Goal: Complete application form: Complete application form

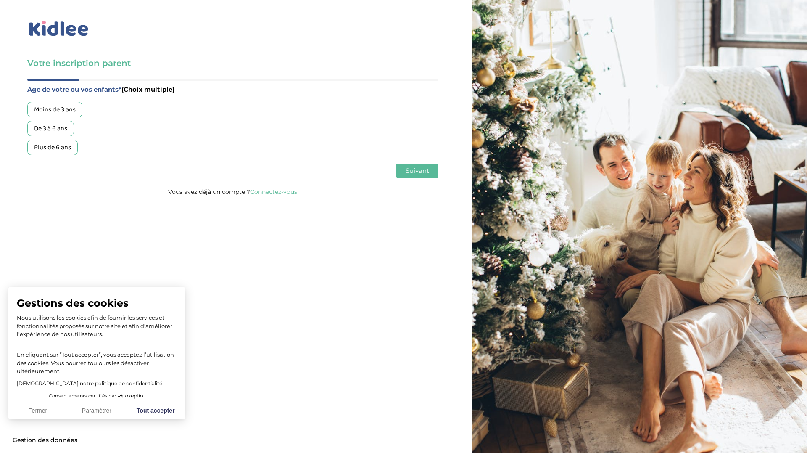
click at [45, 129] on div "De 3 à 6 ans" at bounding box center [50, 129] width 47 height 16
click at [407, 170] on span "Suivant" at bounding box center [418, 171] width 24 height 8
click at [38, 110] on div "Garde régulière" at bounding box center [56, 110] width 58 height 16
click at [417, 135] on div "Garde régulière Garde ponctuelle" at bounding box center [232, 119] width 411 height 34
click at [423, 168] on span "Suivant" at bounding box center [418, 171] width 24 height 8
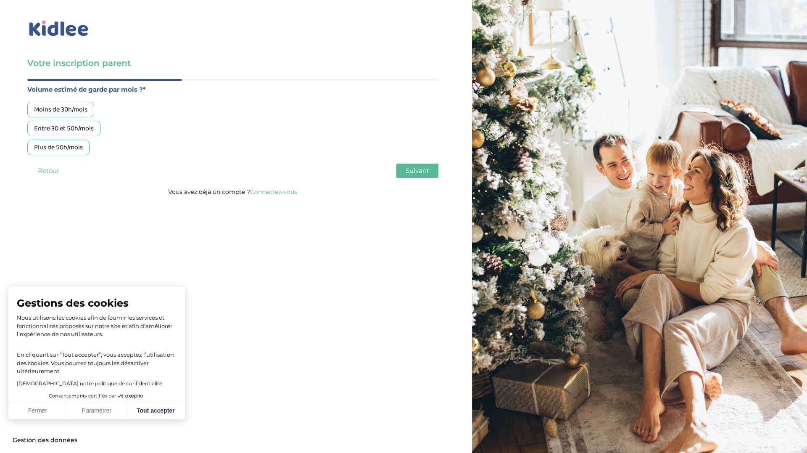
click at [77, 108] on div "Moins de 30h/mois" at bounding box center [60, 110] width 67 height 16
click at [88, 131] on div "Entre 30 et 50h/mois" at bounding box center [63, 129] width 73 height 16
click at [418, 174] on span "Suivant" at bounding box center [418, 171] width 24 height 8
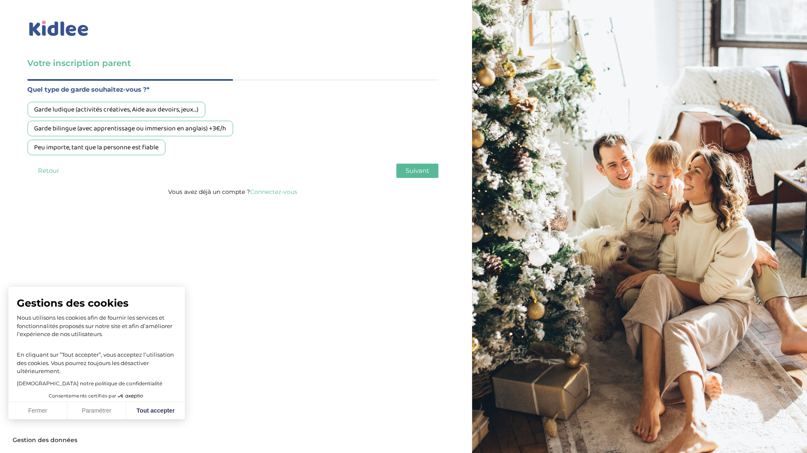
click at [103, 113] on div "Garde ludique (activités créatives, Aide aux devoirs, jeux…)" at bounding box center [116, 110] width 178 height 16
click at [418, 167] on span "Suivant" at bounding box center [418, 171] width 24 height 8
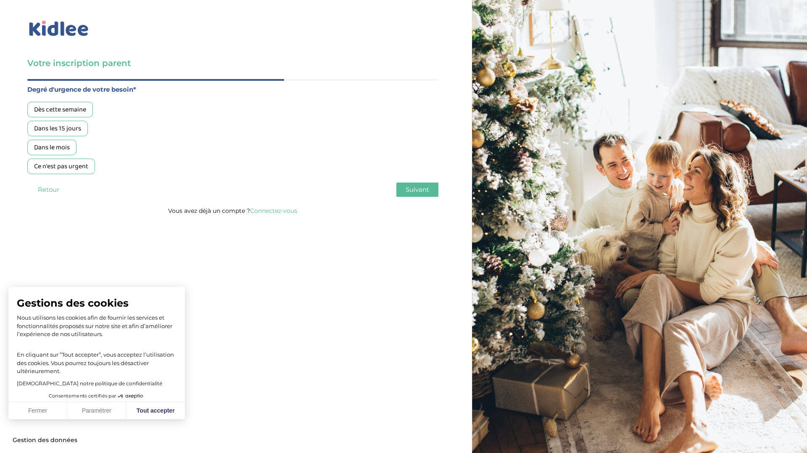
click at [63, 128] on div "Dans les 15 jours" at bounding box center [57, 129] width 61 height 16
click at [417, 186] on span "Suivant" at bounding box center [418, 189] width 24 height 8
click at [58, 111] on div "Oui, via une agence" at bounding box center [61, 110] width 69 height 16
click at [411, 185] on span "Suivant" at bounding box center [418, 189] width 24 height 8
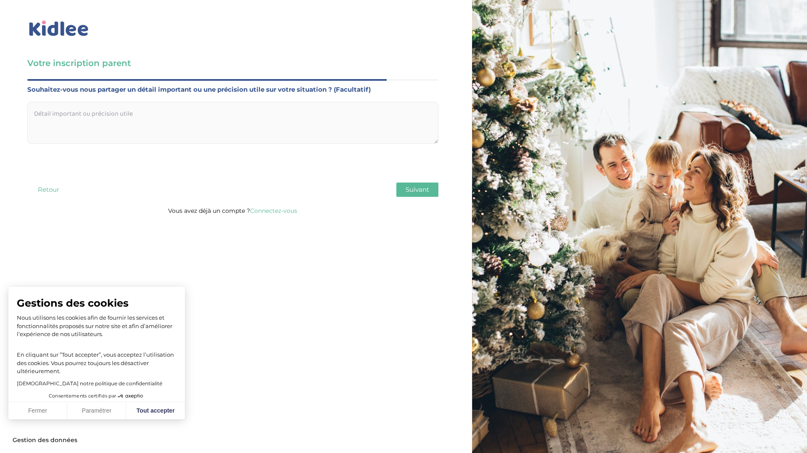
click at [314, 125] on textarea at bounding box center [232, 123] width 411 height 42
click at [421, 189] on span "Suivant" at bounding box center [418, 189] width 24 height 8
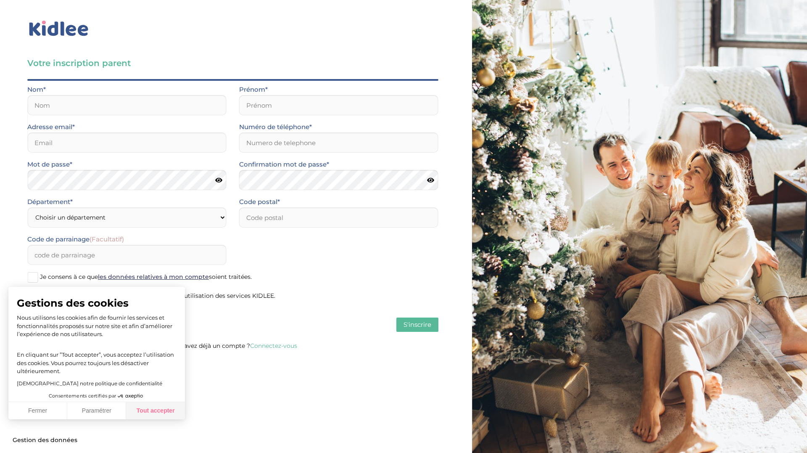
click at [155, 415] on button "Tout accepter" at bounding box center [155, 411] width 59 height 18
checkbox input "true"
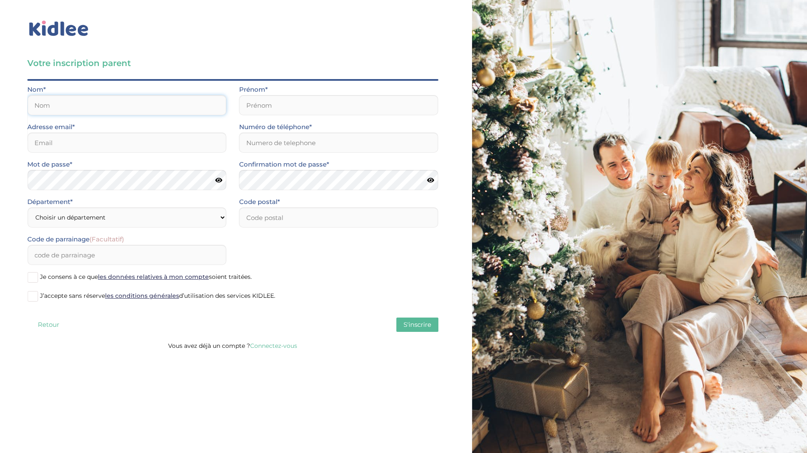
click at [113, 106] on input "text" at bounding box center [126, 105] width 199 height 20
type input "Henrion"
type input "Martin"
type input "martinhenrion@gmail.com"
type input "0648892596"
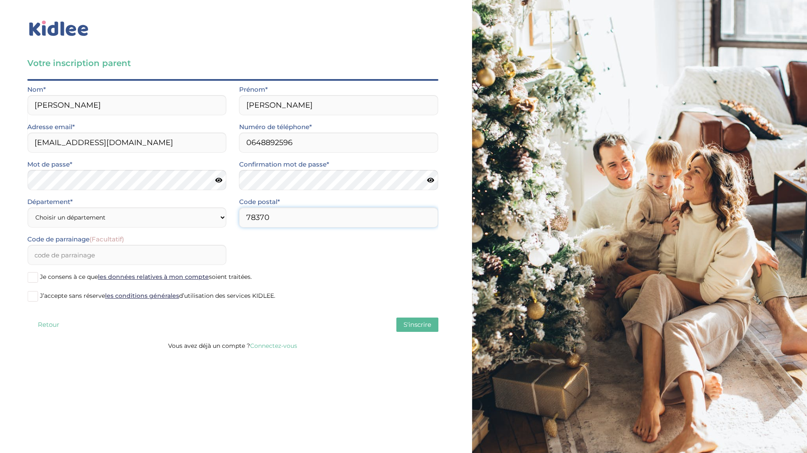
click at [260, 216] on input "78370" at bounding box center [338, 217] width 199 height 20
type input "78310"
click at [86, 219] on select "Choisir un département Paris (75) Hauts-de-Seine (92) Yvelines (78) Val-de-Marn…" at bounding box center [126, 217] width 199 height 20
select select "78"
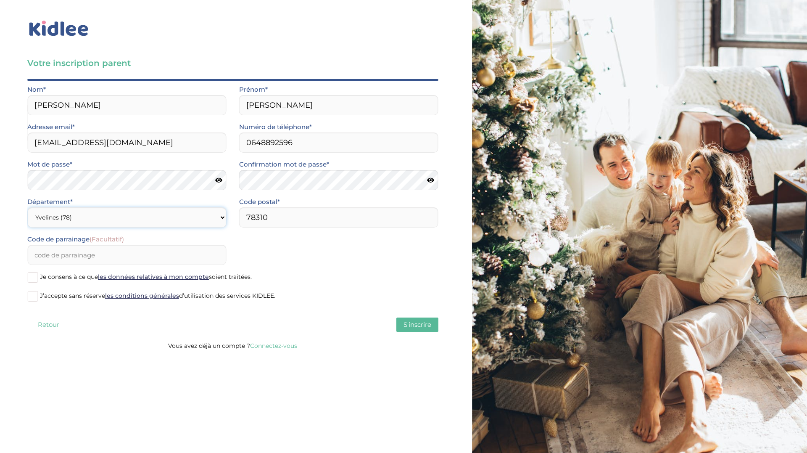
click at [27, 207] on select "Choisir un département Paris (75) Hauts-de-Seine (92) Yvelines (78) Val-de-Marn…" at bounding box center [126, 217] width 199 height 20
click at [37, 277] on span at bounding box center [32, 277] width 11 height 11
click at [0, 0] on input "Je consens à ce que les données relatives à mon compte soient traitées." at bounding box center [0, 0] width 0 height 0
click at [36, 294] on span at bounding box center [32, 296] width 11 height 11
click at [0, 0] on input "J’accepte sans réserve les conditions générales d’utilisation des services KIDL…" at bounding box center [0, 0] width 0 height 0
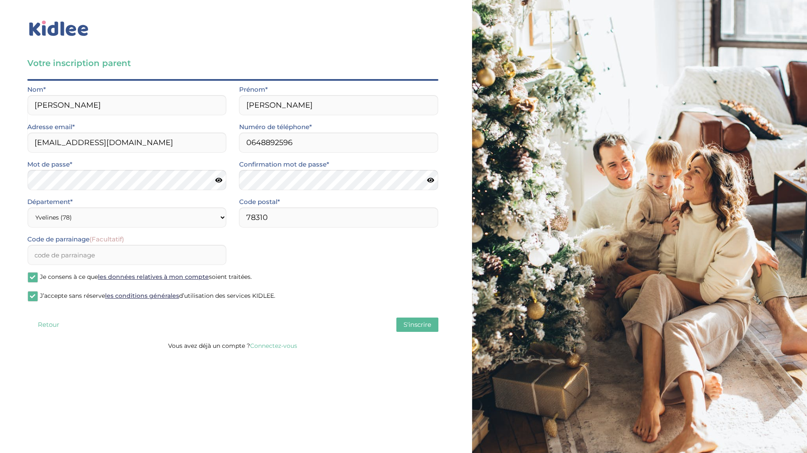
click at [407, 322] on span "S'inscrire" at bounding box center [418, 324] width 28 height 8
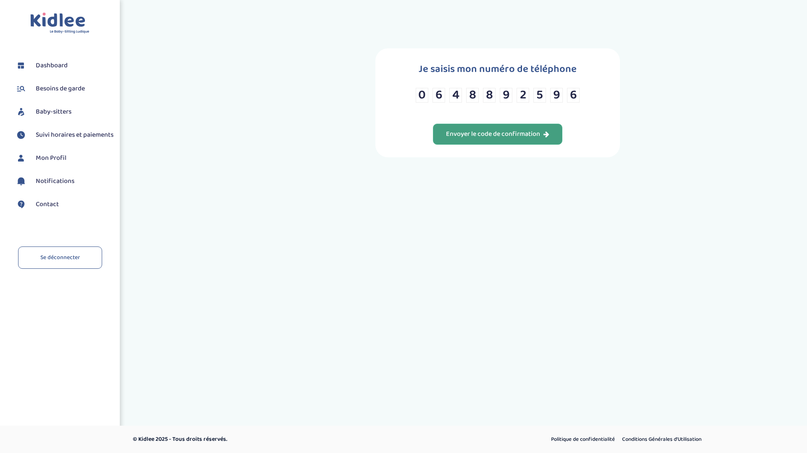
click at [509, 135] on div "Envoyer le code de confirmation" at bounding box center [497, 135] width 103 height 10
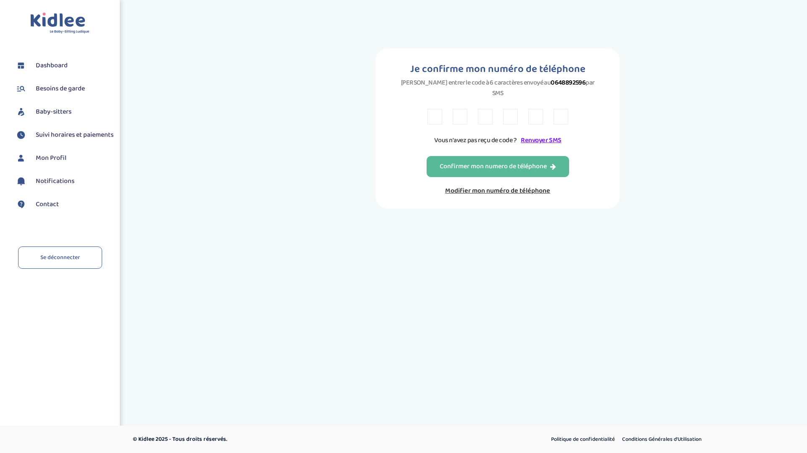
click at [436, 109] on input "text" at bounding box center [435, 117] width 15 height 16
type input "Y"
type input "9"
type input "A"
type input "J"
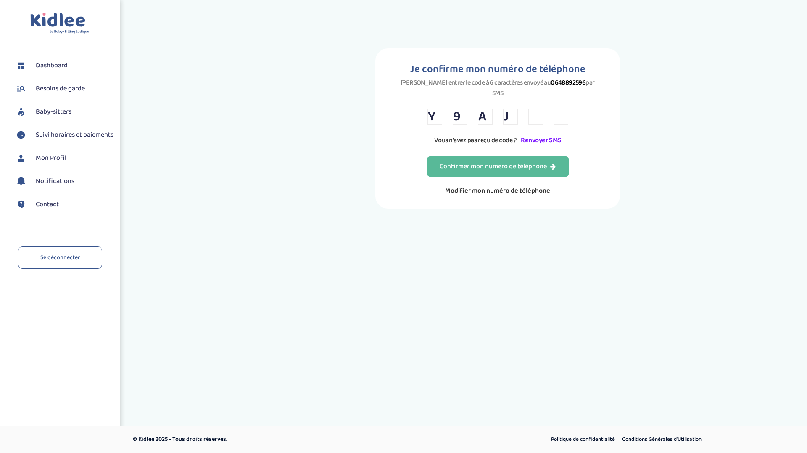
type input "L"
type input "5"
click at [456, 162] on div "Confirmer mon numero de téléphone" at bounding box center [498, 167] width 116 height 10
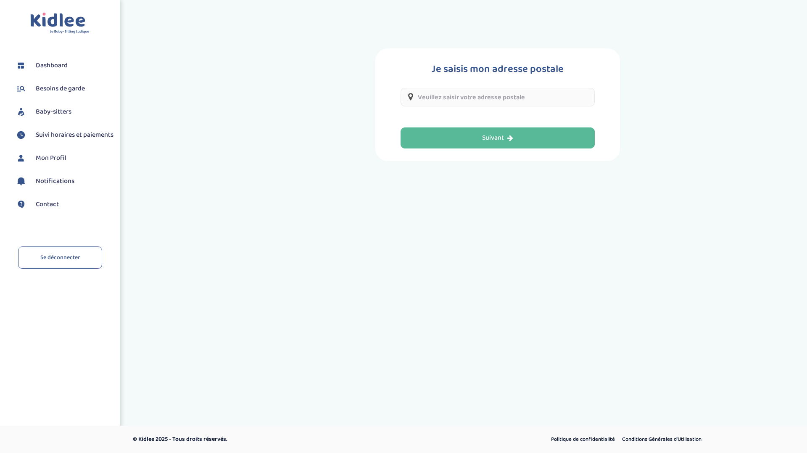
click at [498, 102] on input "text" at bounding box center [498, 97] width 194 height 19
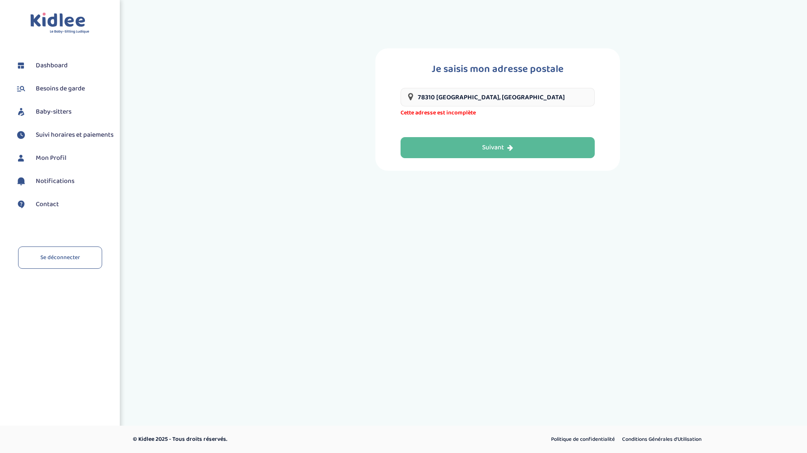
click at [431, 101] on input "78310 Coignières, France" at bounding box center [498, 97] width 194 height 19
click at [418, 98] on input "78310 Coignières, France" at bounding box center [498, 97] width 194 height 19
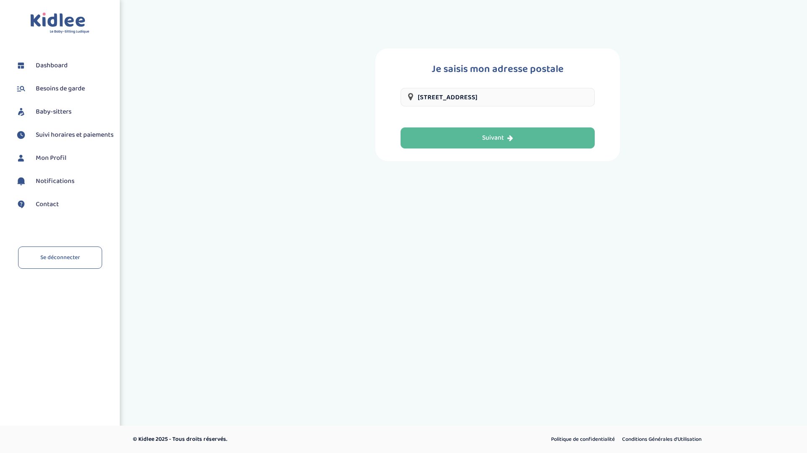
scroll to position [0, 5]
drag, startPoint x: 485, startPoint y: 98, endPoint x: 624, endPoint y: 100, distance: 138.4
click at [624, 100] on div "Je saisis mon adresse postale 10b Rue de Villeneuve, Saint-Germain-en-Coglès, F…" at bounding box center [498, 104] width 408 height 113
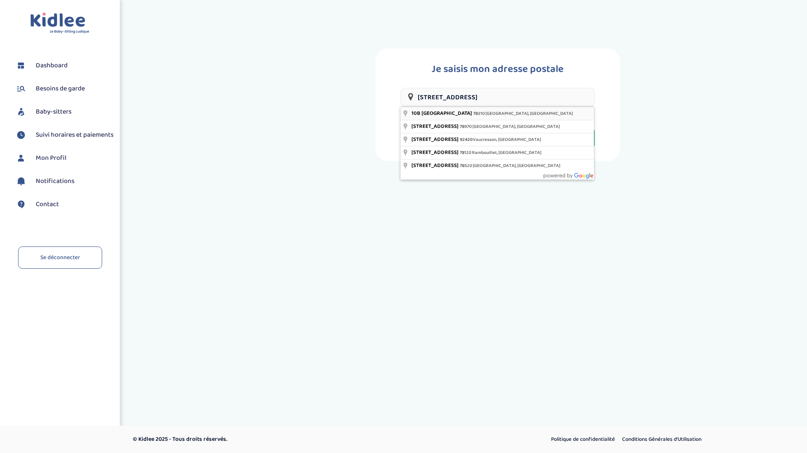
type input "10B Rue de Villeneuve, 78310 Maurepas, France"
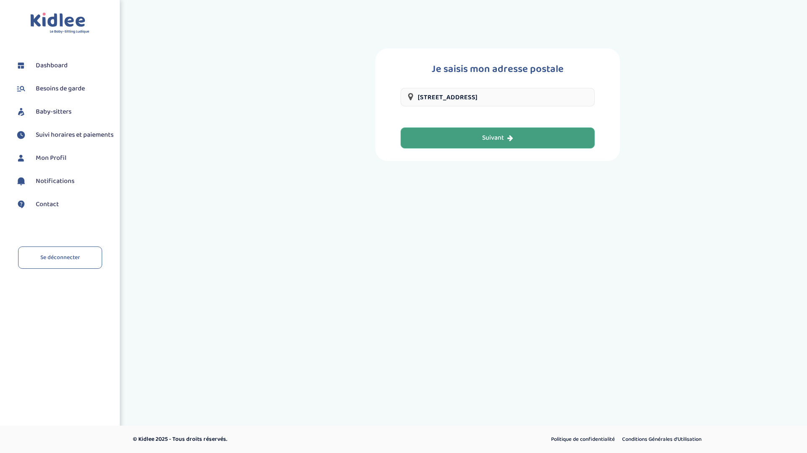
click at [496, 138] on div "Suivant" at bounding box center [497, 138] width 31 height 10
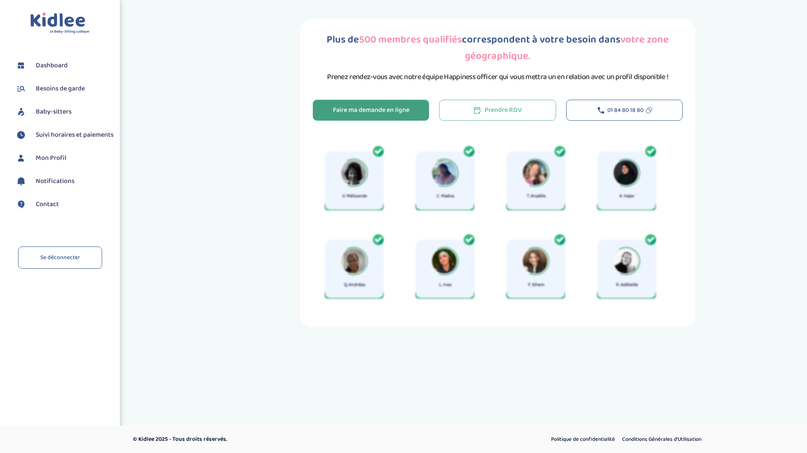
click at [360, 108] on div "Faire ma demande en ligne" at bounding box center [371, 111] width 77 height 10
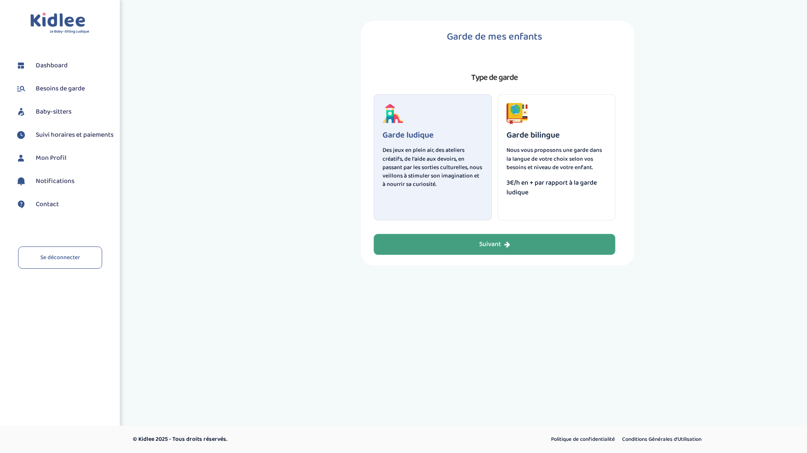
click at [497, 241] on div "Suivant" at bounding box center [494, 245] width 31 height 10
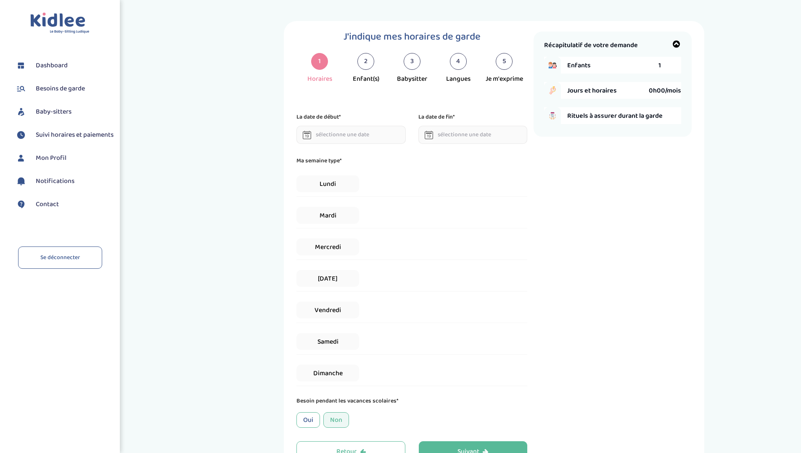
click at [656, 62] on span "Enfants" at bounding box center [612, 65] width 91 height 11
click at [660, 66] on span "1" at bounding box center [660, 65] width 3 height 11
click at [326, 186] on span "Lundi" at bounding box center [327, 183] width 62 height 17
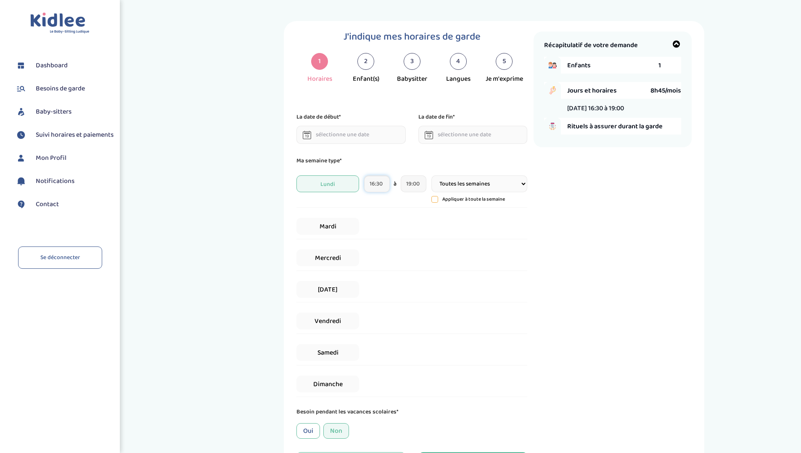
click at [374, 183] on input "16:30" at bounding box center [377, 183] width 26 height 17
click at [383, 237] on span at bounding box center [383, 230] width 23 height 23
click at [383, 234] on span at bounding box center [383, 230] width 23 height 23
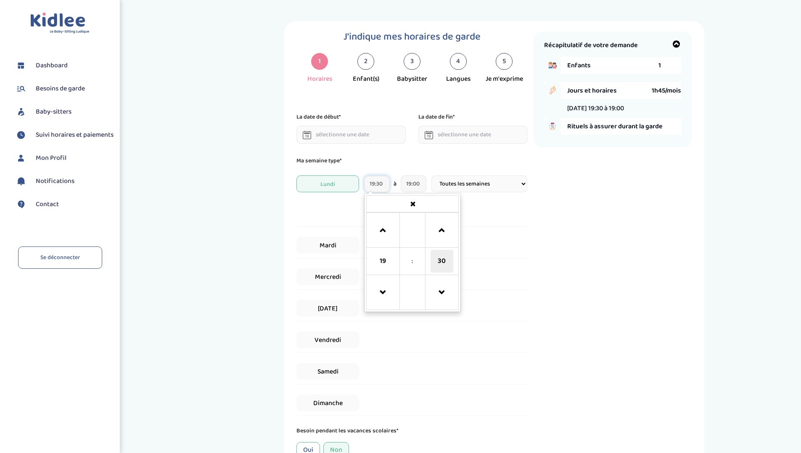
click at [447, 259] on span "30" at bounding box center [442, 261] width 23 height 23
click at [373, 233] on td "00" at bounding box center [377, 226] width 23 height 27
type input "19:00"
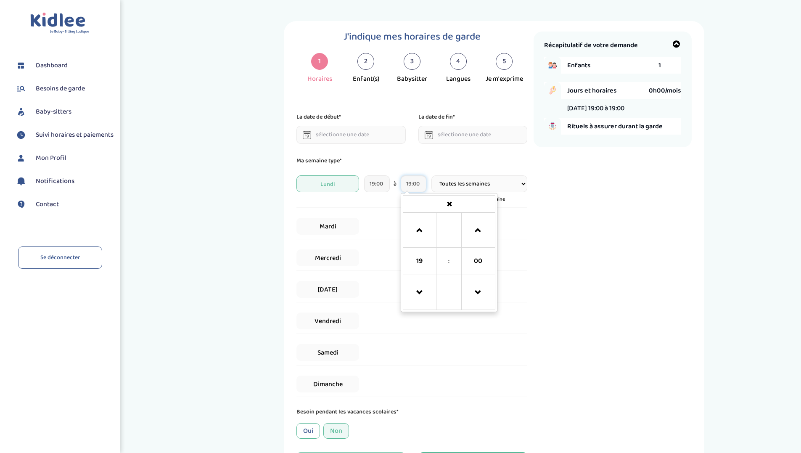
click at [410, 181] on input "19:00" at bounding box center [414, 183] width 26 height 17
click at [422, 230] on span at bounding box center [419, 230] width 23 height 23
type input "21:00"
click at [487, 161] on p "Ma semaine type*" at bounding box center [411, 160] width 231 height 9
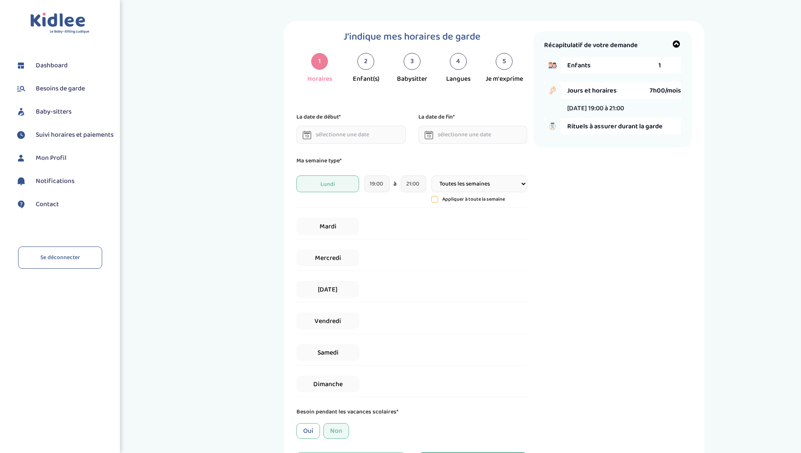
click at [436, 201] on icon at bounding box center [435, 199] width 6 height 6
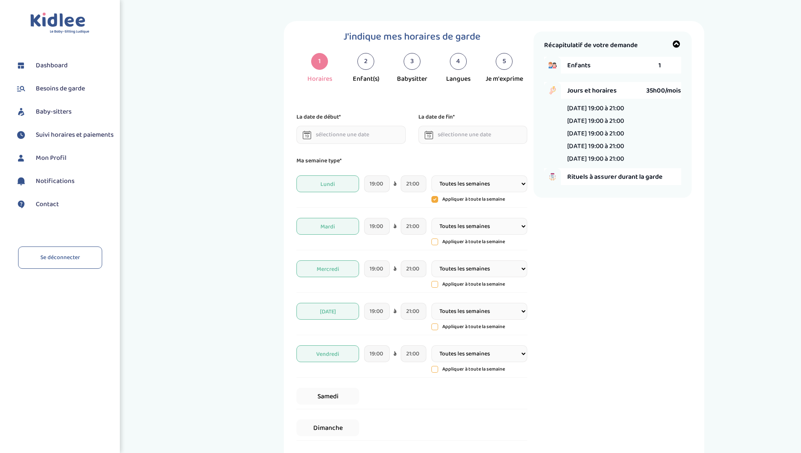
click at [436, 242] on icon at bounding box center [435, 242] width 6 height 6
click at [435, 200] on icon at bounding box center [435, 199] width 6 height 6
click at [435, 200] on icon at bounding box center [434, 199] width 7 height 7
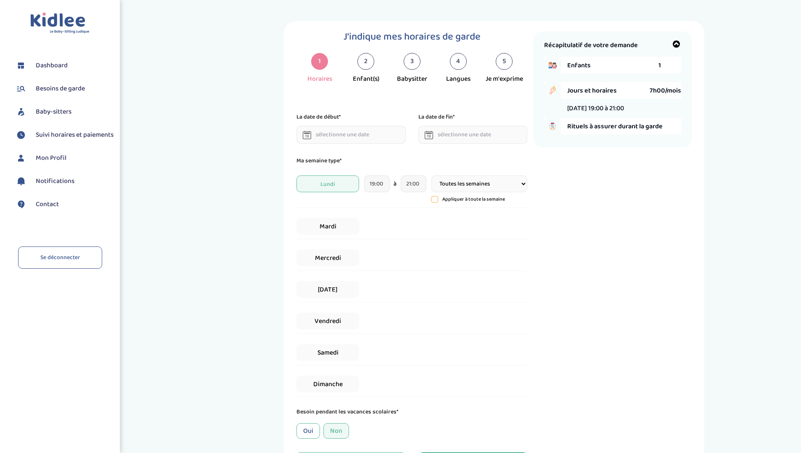
click at [435, 200] on icon at bounding box center [435, 199] width 6 height 6
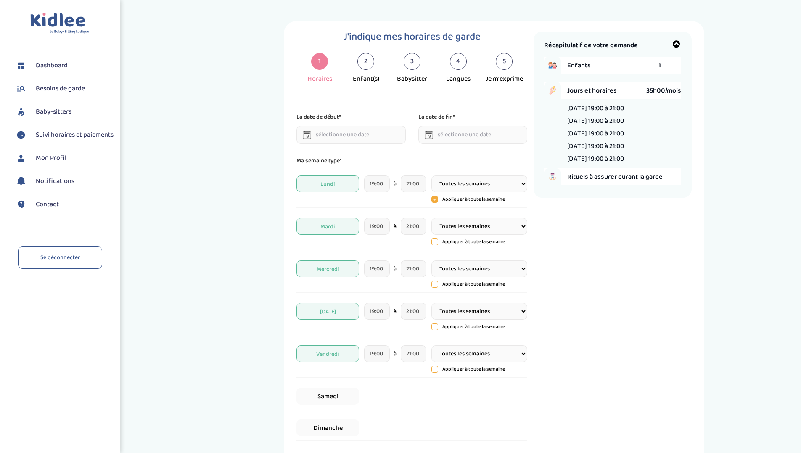
click at [337, 231] on span "Mardi" at bounding box center [327, 226] width 62 height 17
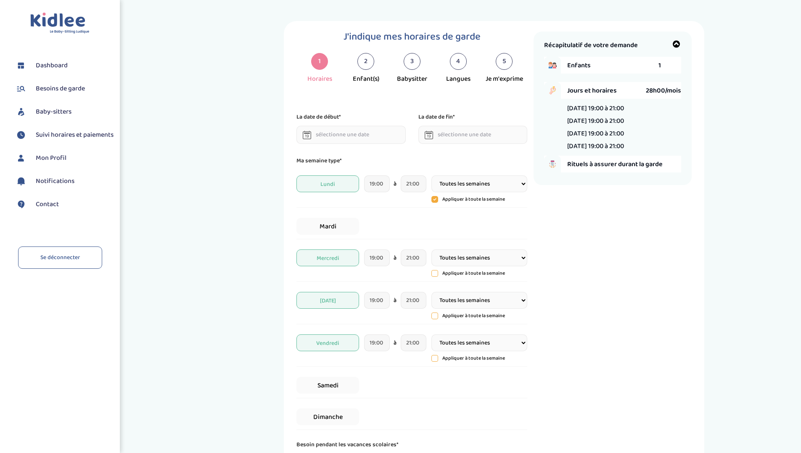
click at [327, 300] on span "Jeudi" at bounding box center [327, 300] width 62 height 17
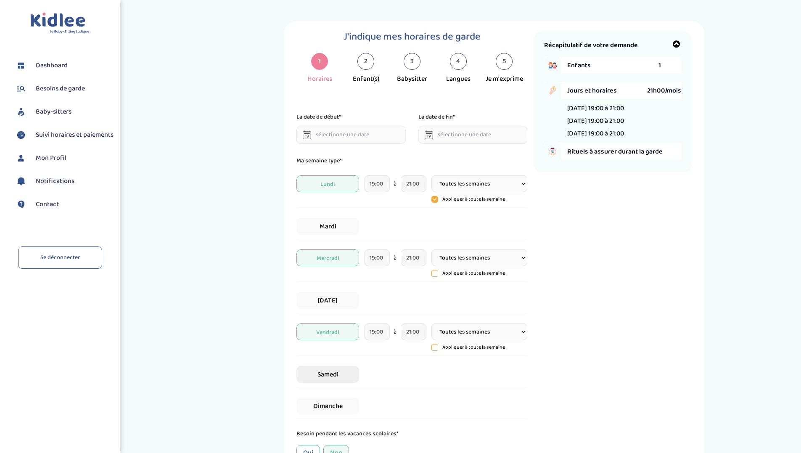
click at [331, 377] on span "Samedi" at bounding box center [327, 374] width 62 height 17
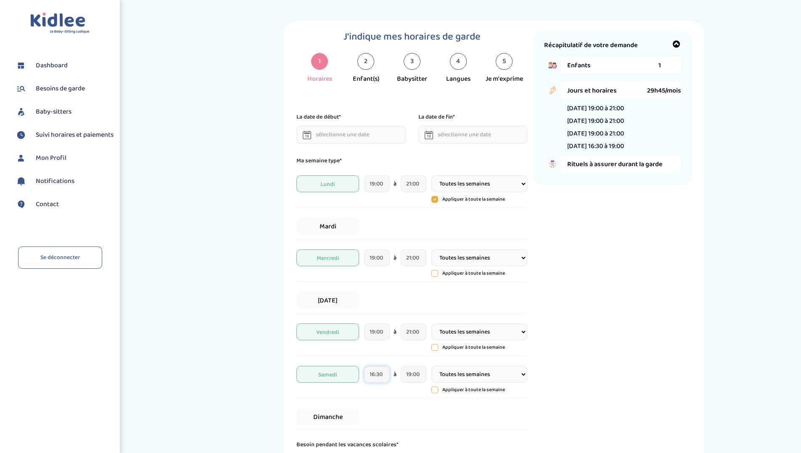
click at [375, 376] on input "16:30" at bounding box center [377, 374] width 26 height 17
click at [383, 342] on span at bounding box center [383, 345] width 23 height 23
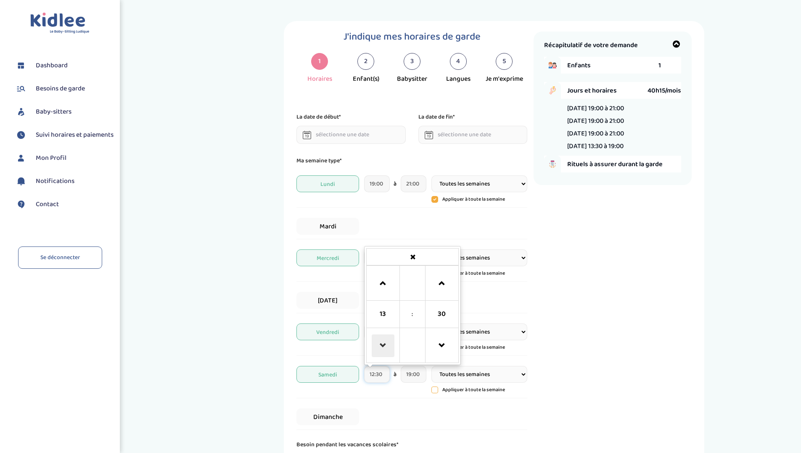
click at [383, 342] on span at bounding box center [383, 345] width 23 height 23
click at [384, 286] on span at bounding box center [383, 283] width 23 height 23
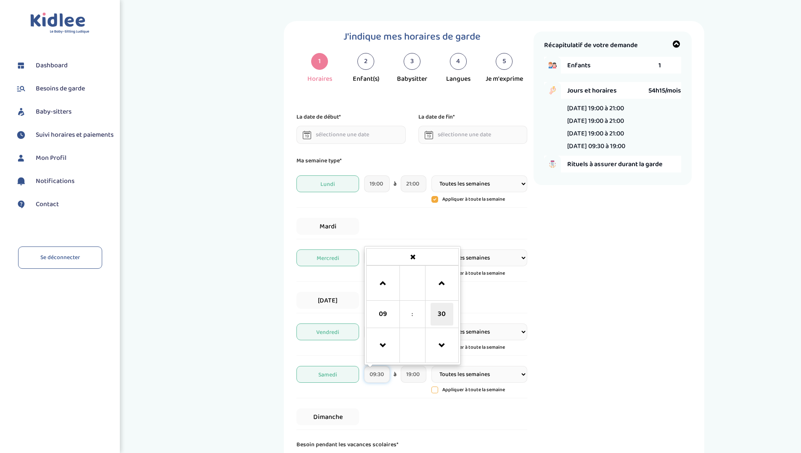
click at [443, 317] on span "30" at bounding box center [442, 314] width 23 height 23
click at [380, 347] on td "00" at bounding box center [377, 349] width 23 height 27
click at [419, 261] on span at bounding box center [413, 257] width 92 height 15
click at [406, 371] on input "19:00" at bounding box center [414, 374] width 26 height 17
click at [380, 373] on input "09:00" at bounding box center [377, 374] width 26 height 17
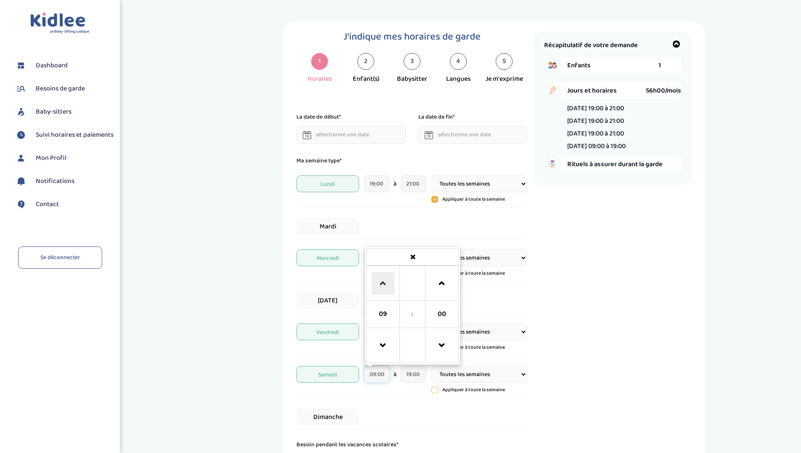
click at [383, 286] on span at bounding box center [383, 283] width 23 height 23
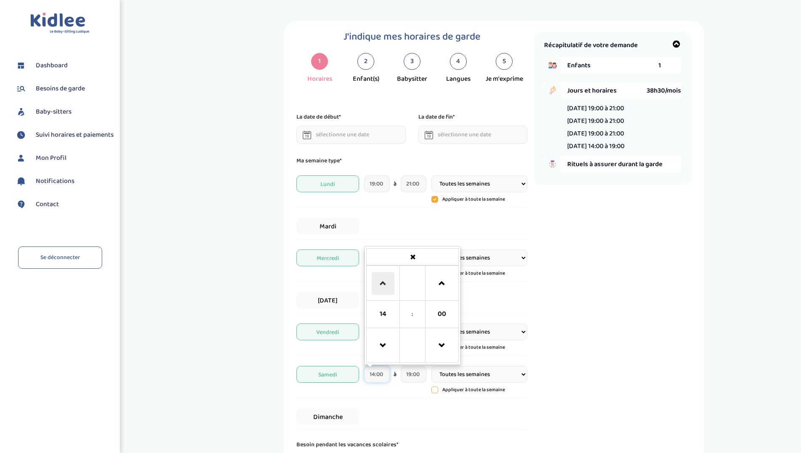
click at [383, 286] on span at bounding box center [383, 283] width 23 height 23
type input "15:00"
click at [417, 256] on span at bounding box center [413, 257] width 92 height 15
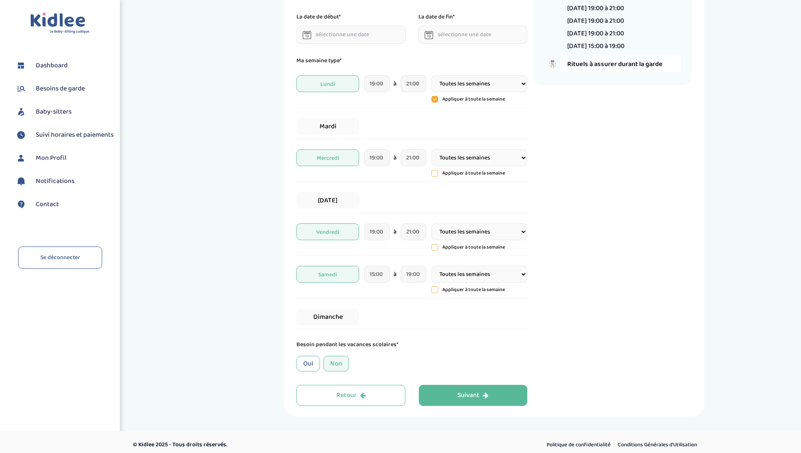
scroll to position [106, 0]
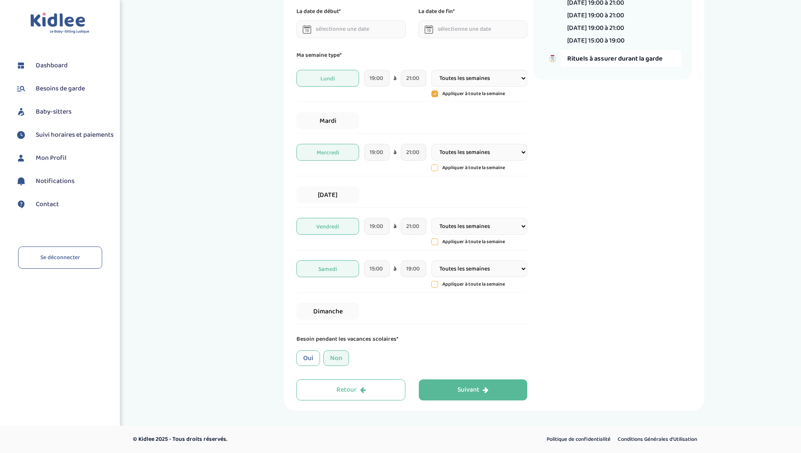
click at [314, 356] on div "Oui" at bounding box center [308, 358] width 24 height 16
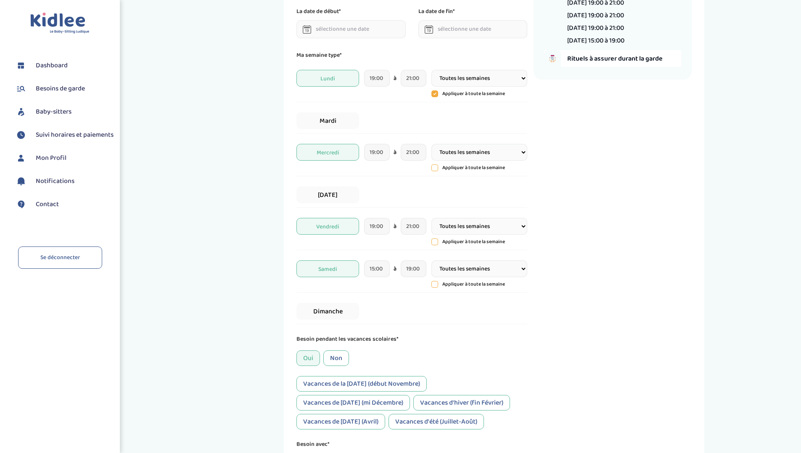
scroll to position [211, 0]
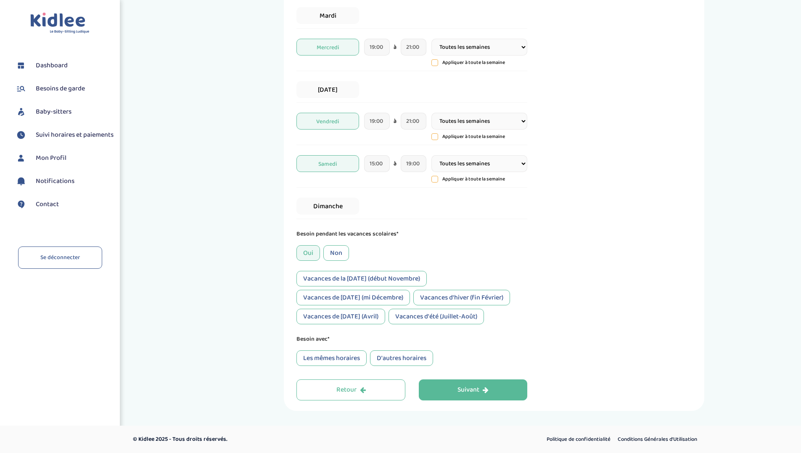
drag, startPoint x: 332, startPoint y: 281, endPoint x: 380, endPoint y: 297, distance: 50.5
click at [380, 297] on div "Vacances de la Toussaint (début Novembre) Vacances de Noël (mi Décembre) Vacanc…" at bounding box center [411, 297] width 231 height 53
click at [380, 297] on div "Vacances de Noël (mi Décembre)" at bounding box center [353, 298] width 114 height 16
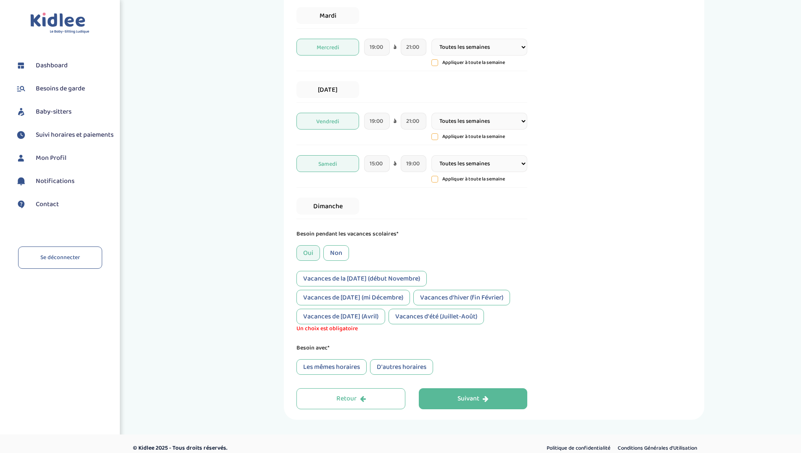
click at [391, 280] on div "Vacances de la Toussaint (début Novembre)" at bounding box center [361, 279] width 130 height 16
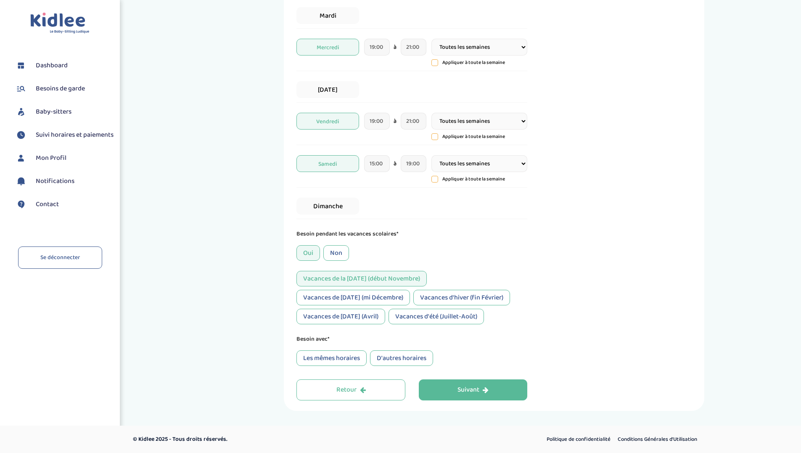
click at [462, 298] on div "Vacances d'hiver (fin Février)" at bounding box center [461, 298] width 97 height 16
click at [343, 320] on div "Vacances de Pâques (Avril)" at bounding box center [340, 317] width 89 height 16
click at [434, 318] on div "Vacances d'été (Juillet-Août)" at bounding box center [436, 317] width 95 height 16
click at [343, 358] on div "Les mêmes horaires" at bounding box center [331, 358] width 70 height 16
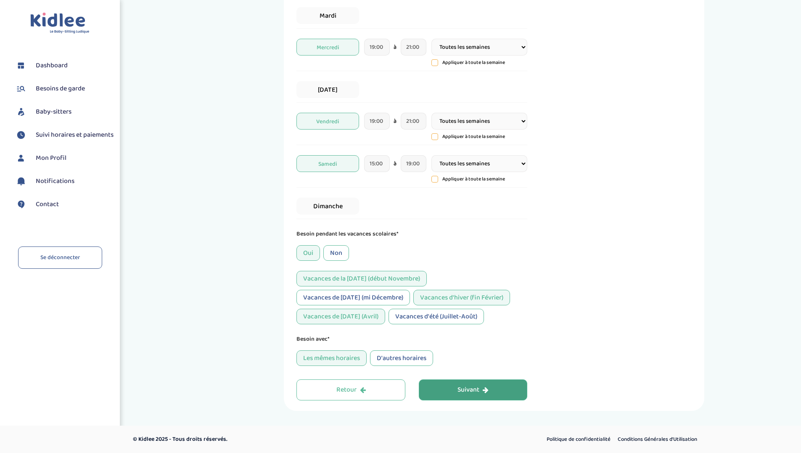
click at [467, 383] on button "Suivant" at bounding box center [473, 389] width 109 height 21
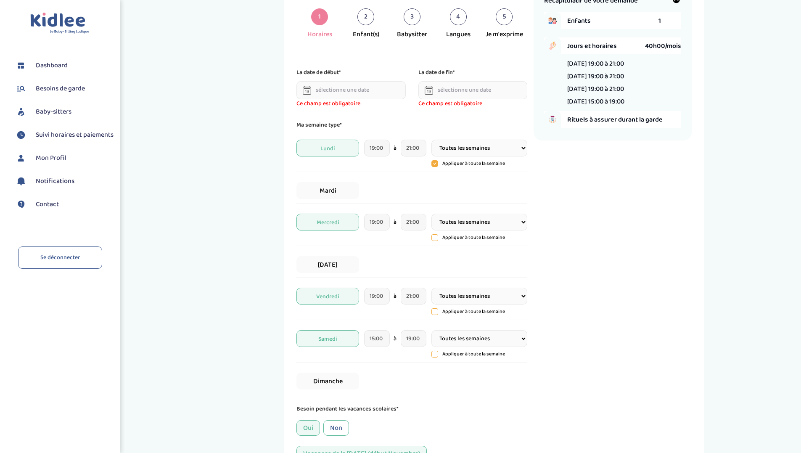
scroll to position [32, 0]
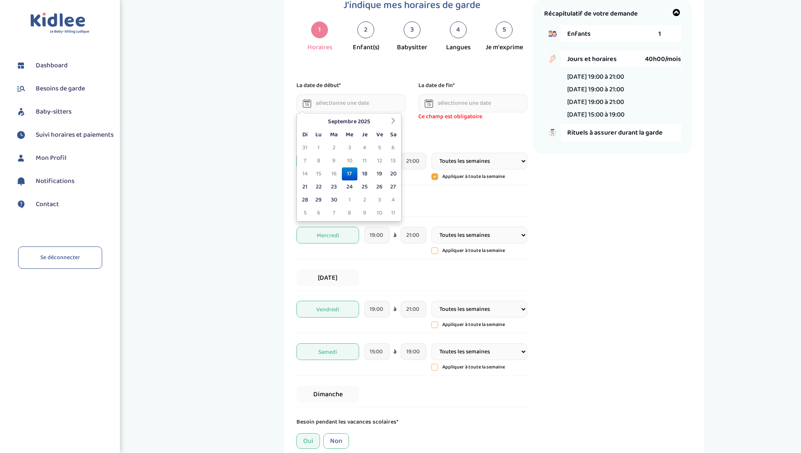
click at [351, 109] on input "text" at bounding box center [350, 103] width 109 height 18
click at [304, 184] on td "21" at bounding box center [305, 186] width 13 height 13
type input "21-09-2025"
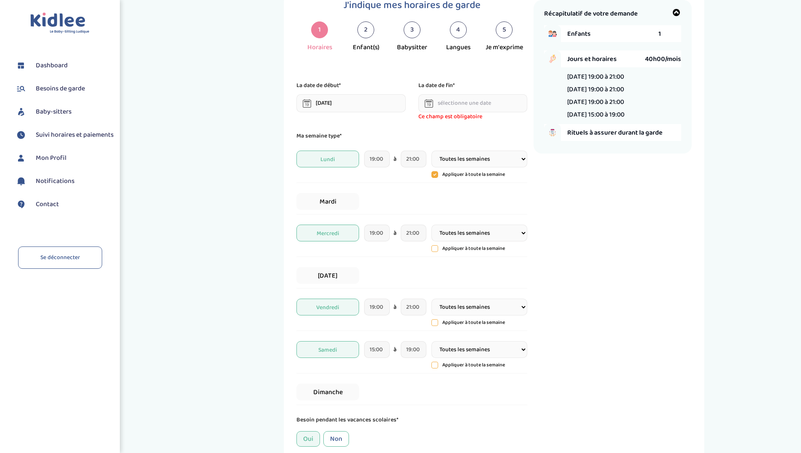
click at [452, 99] on input "text" at bounding box center [472, 103] width 109 height 18
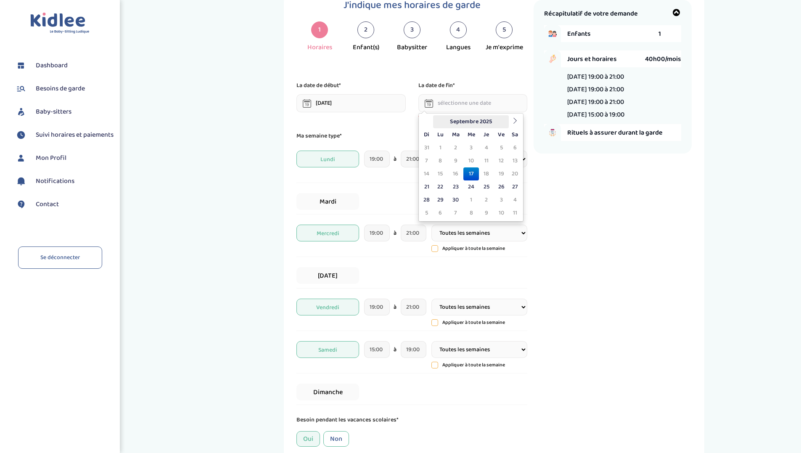
click at [495, 121] on th "Septembre 2025" at bounding box center [471, 121] width 76 height 13
click at [519, 124] on th at bounding box center [516, 121] width 10 height 13
click at [462, 166] on span "Jui" at bounding box center [459, 167] width 22 height 23
click at [489, 188] on td "25" at bounding box center [486, 186] width 15 height 13
type input "25-06-2026"
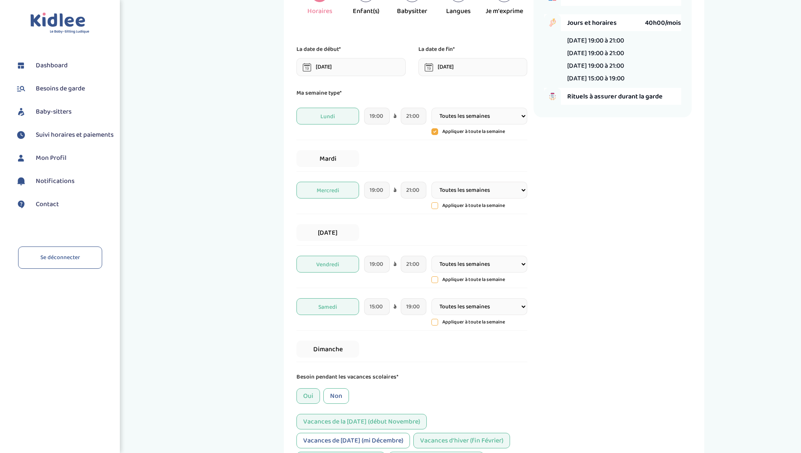
scroll to position [211, 0]
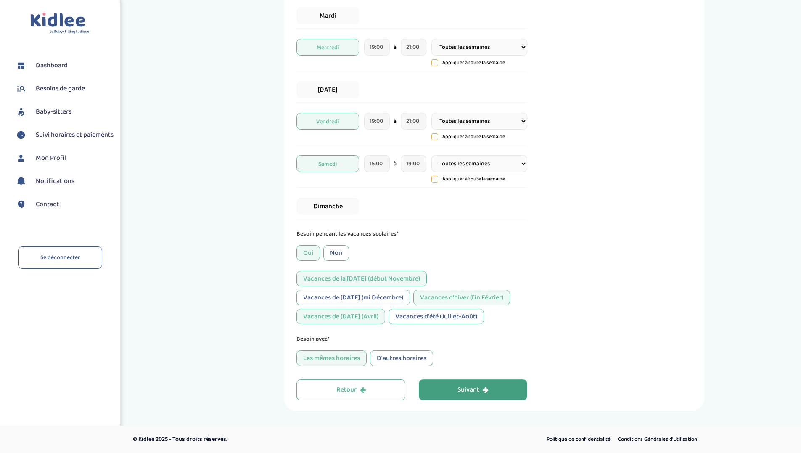
click at [476, 388] on div "Suivant" at bounding box center [473, 390] width 31 height 10
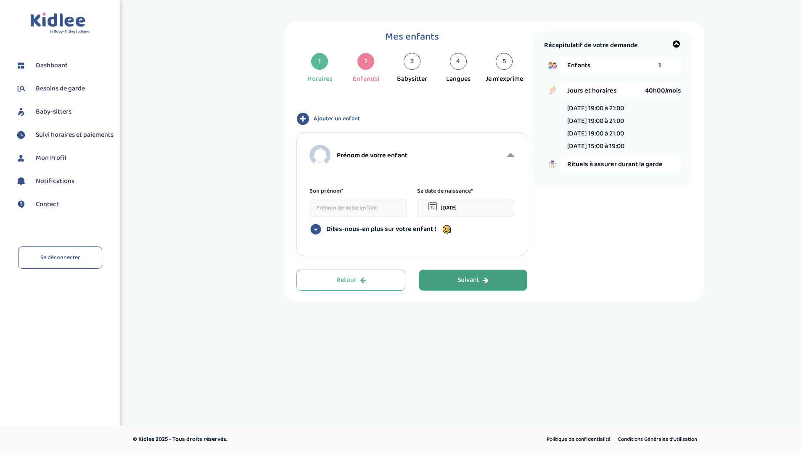
scroll to position [0, 0]
drag, startPoint x: 392, startPoint y: 148, endPoint x: 381, endPoint y: 157, distance: 14.5
click at [381, 157] on div "Prénom de votre enfant" at bounding box center [411, 155] width 196 height 21
click at [381, 157] on span "Prénom de votre enfant" at bounding box center [376, 155] width 71 height 11
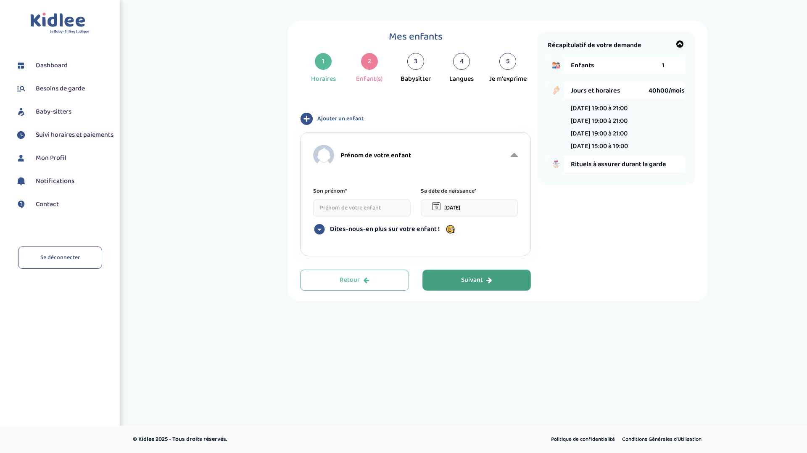
click at [357, 209] on input at bounding box center [362, 208] width 98 height 18
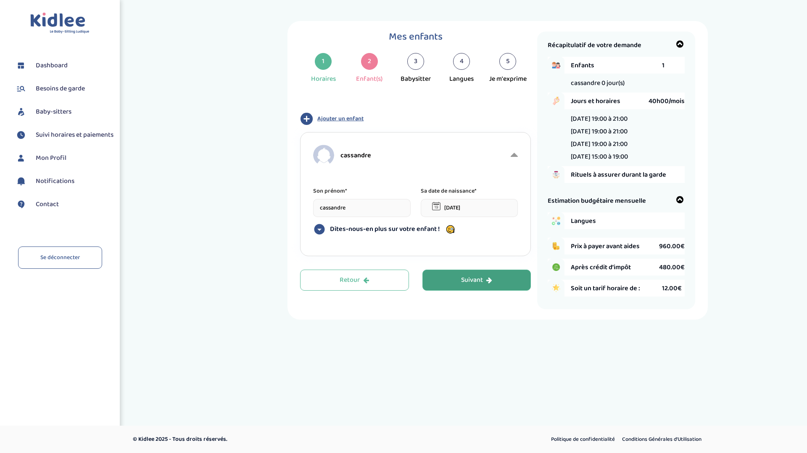
type input "cassandre"
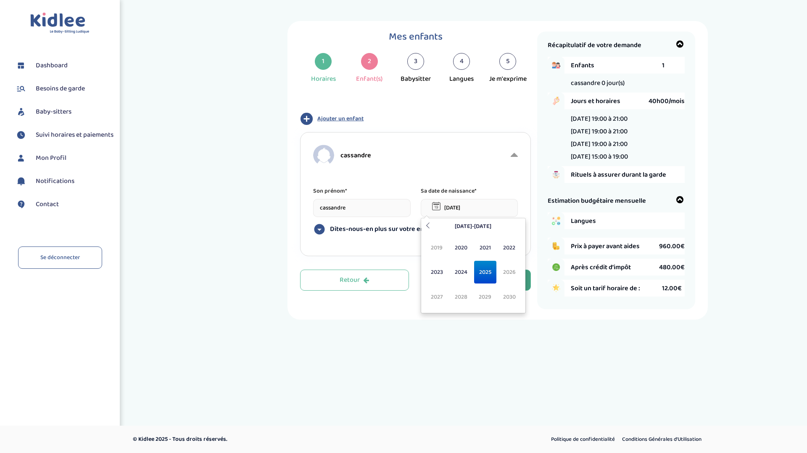
click at [445, 208] on input "17-09-2025" at bounding box center [470, 208] width 98 height 18
click at [461, 273] on span "2024" at bounding box center [461, 272] width 22 height 23
click at [449, 209] on input "1017-09-2025" at bounding box center [470, 208] width 98 height 18
drag, startPoint x: 495, startPoint y: 201, endPoint x: 422, endPoint y: 202, distance: 73.2
click at [422, 202] on input "1017-09-2025" at bounding box center [470, 208] width 98 height 18
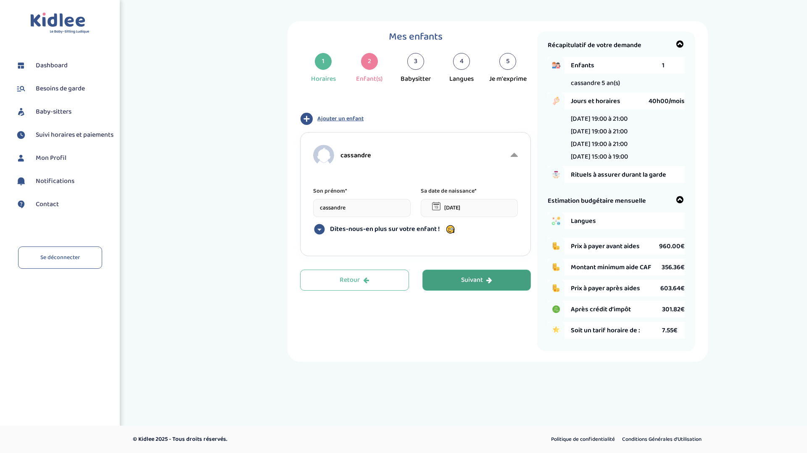
type input "10-12-2019"
click at [473, 275] on div "Suivant" at bounding box center [476, 280] width 31 height 10
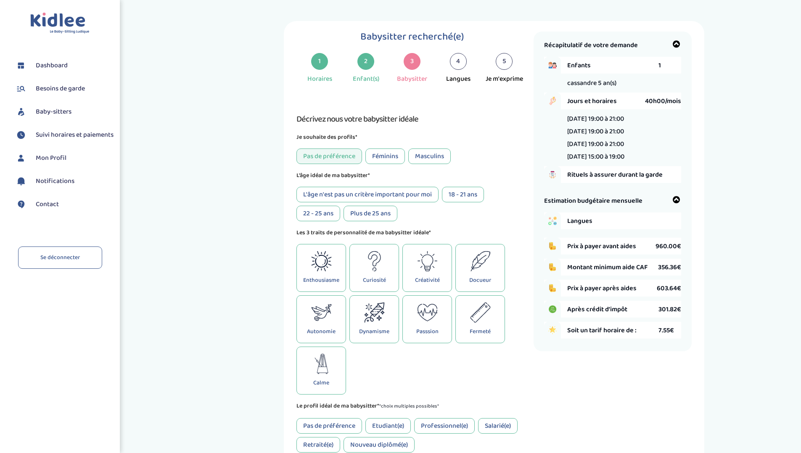
click at [381, 311] on icon at bounding box center [374, 312] width 21 height 20
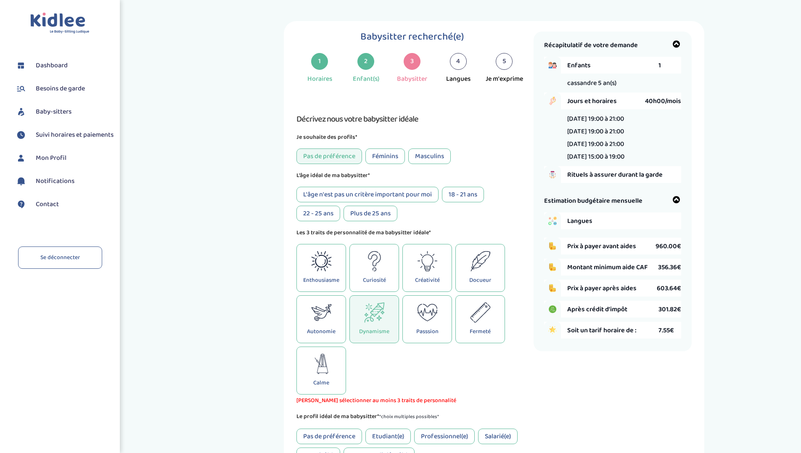
click at [377, 269] on icon at bounding box center [374, 261] width 21 height 20
click at [378, 154] on div "Féminins" at bounding box center [385, 156] width 40 height 16
click at [349, 154] on div "Pas de préférence" at bounding box center [329, 156] width 66 height 16
click at [385, 148] on div "Je souhaite des profils* Pas de préférence Féminins Masculins" at bounding box center [411, 148] width 231 height 32
click at [393, 153] on div "Féminins" at bounding box center [385, 156] width 40 height 16
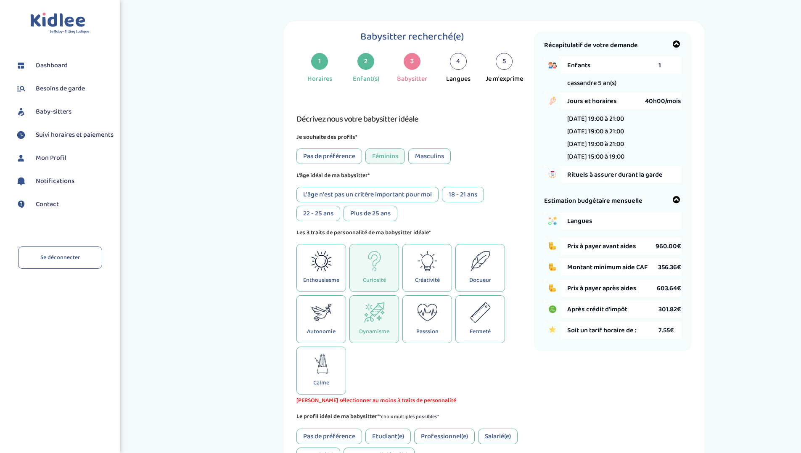
click at [362, 213] on div "Plus de 25 ans" at bounding box center [371, 214] width 54 height 16
click at [391, 196] on div "L'âge n'est pas un critère important pour moi" at bounding box center [367, 195] width 142 height 16
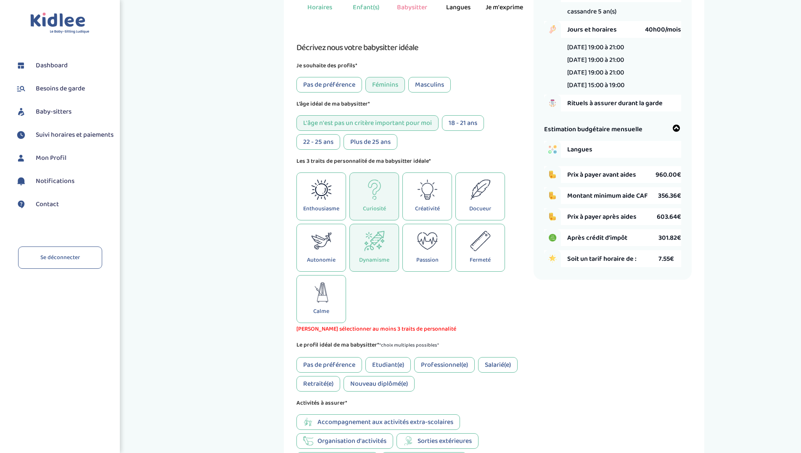
scroll to position [72, 0]
click at [487, 207] on p "Docueur" at bounding box center [480, 208] width 22 height 9
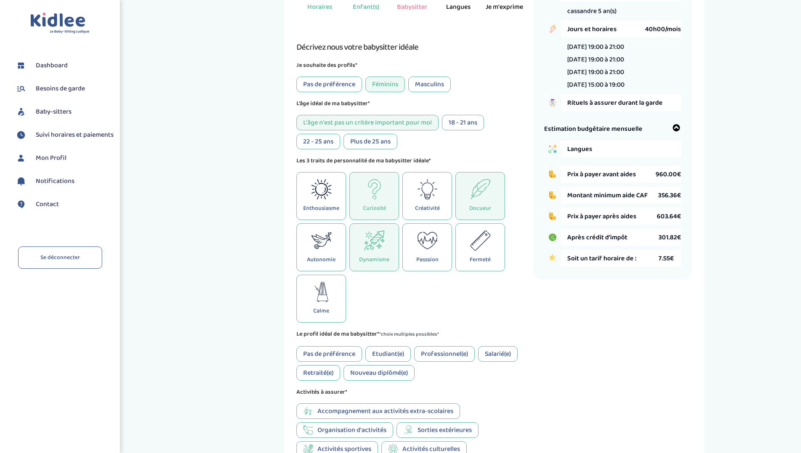
click at [416, 254] on div "Passsion" at bounding box center [427, 247] width 50 height 48
click at [376, 241] on icon at bounding box center [374, 240] width 21 height 20
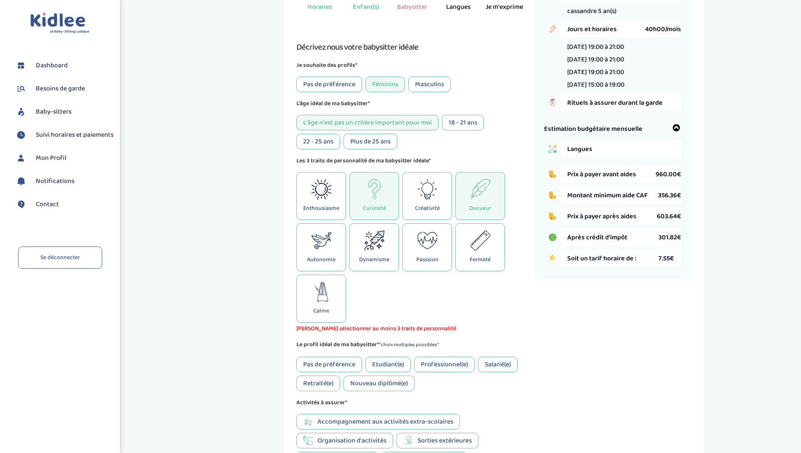
click at [424, 246] on icon at bounding box center [427, 240] width 21 height 20
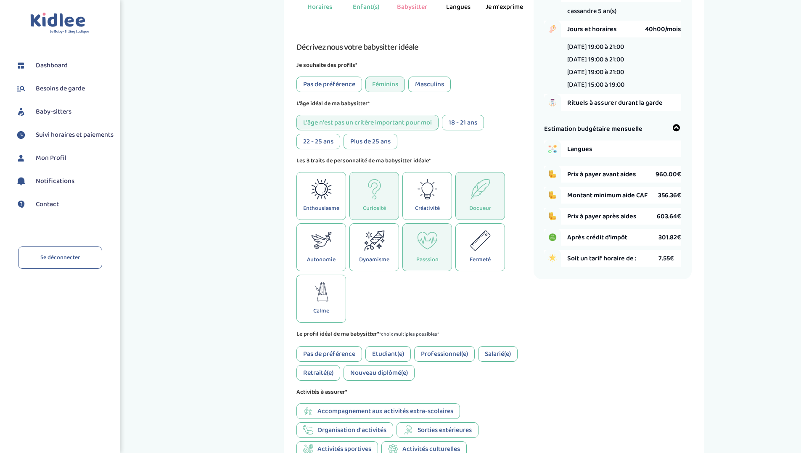
click at [378, 195] on icon at bounding box center [374, 189] width 21 height 20
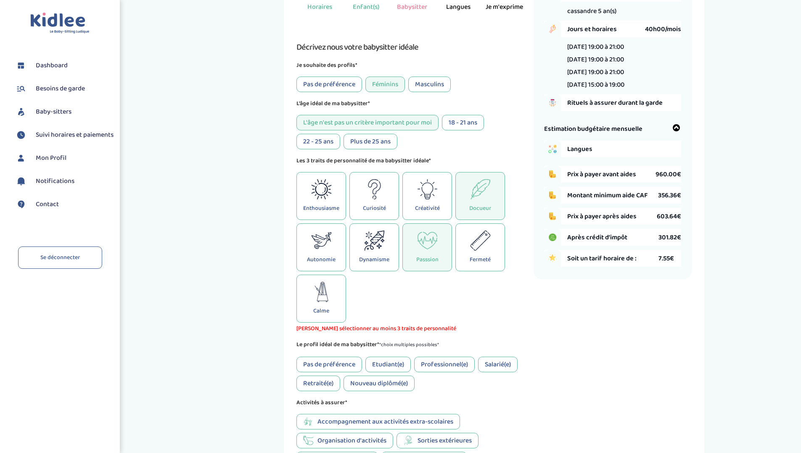
click at [323, 297] on icon at bounding box center [321, 292] width 21 height 20
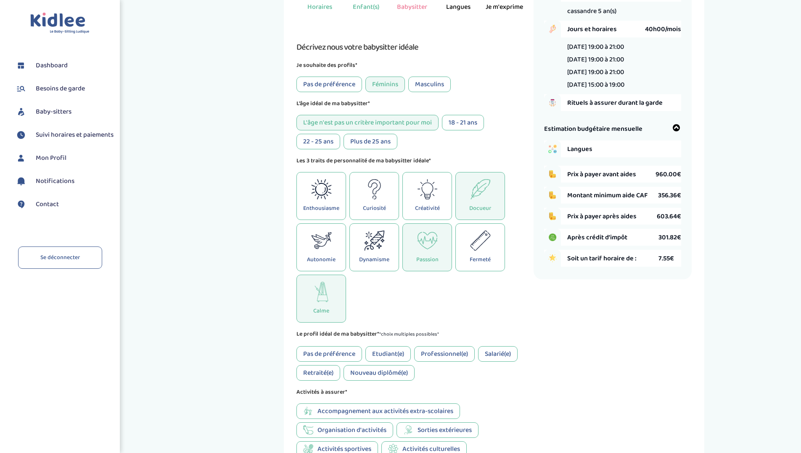
click at [324, 198] on icon at bounding box center [321, 189] width 21 height 20
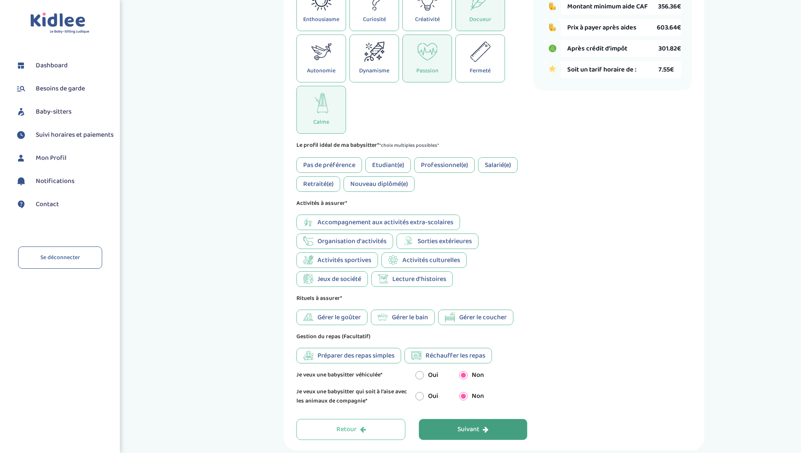
scroll to position [261, 0]
click at [332, 163] on div "Pas de préférence" at bounding box center [329, 165] width 66 height 16
click at [380, 222] on span "Accompagnement aux activités extra-scolaires" at bounding box center [385, 222] width 136 height 11
click at [360, 239] on span "Organisation d'activités" at bounding box center [351, 240] width 69 height 11
click at [341, 281] on span "Jeux de société" at bounding box center [339, 278] width 44 height 11
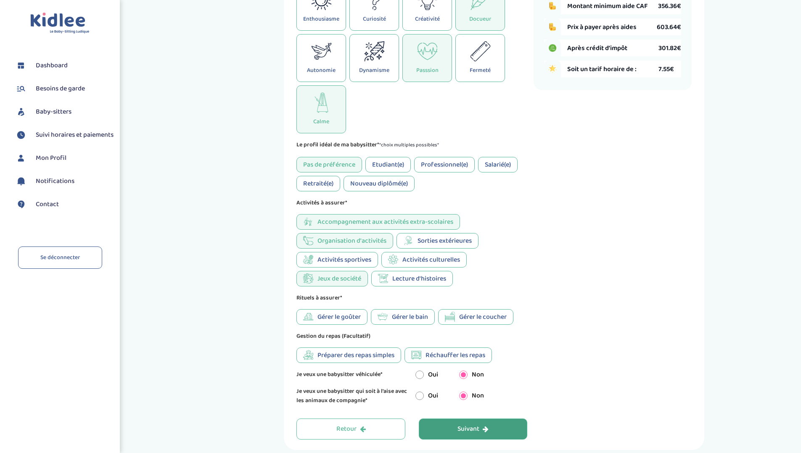
click at [413, 278] on span "Lecture d'histoires" at bounding box center [419, 278] width 54 height 11
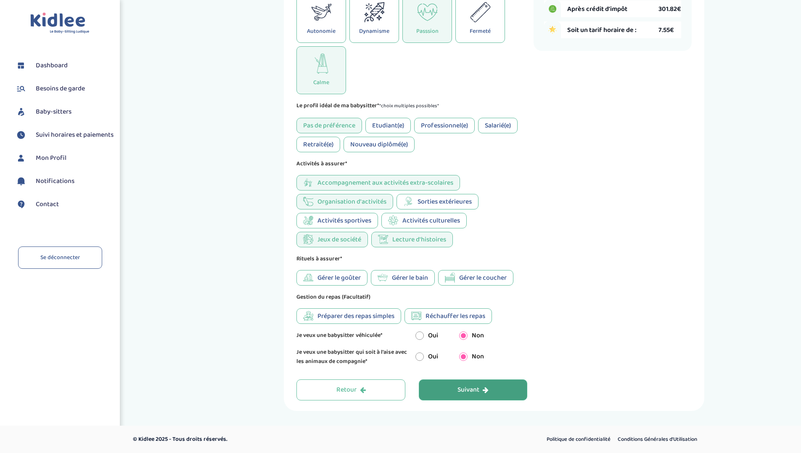
click at [472, 275] on span "Gérer le coucher" at bounding box center [483, 277] width 48 height 11
click at [421, 358] on input "radio" at bounding box center [419, 356] width 8 height 8
radio input "true"
radio input "false"
click at [469, 388] on div "Suivant" at bounding box center [473, 390] width 31 height 10
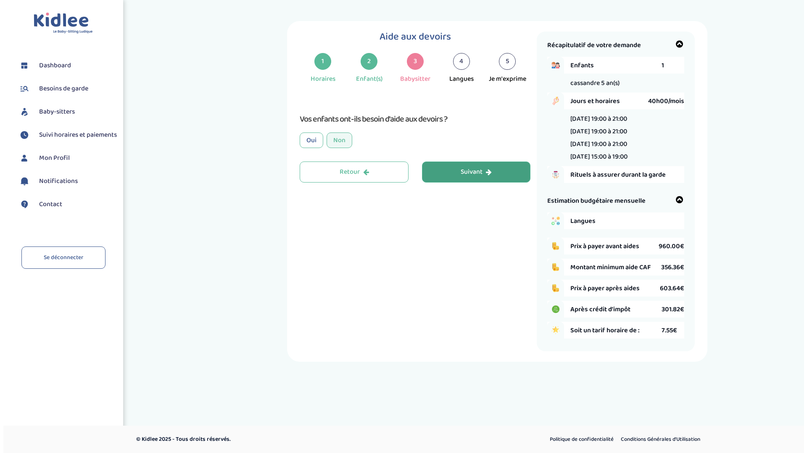
scroll to position [0, 0]
click at [318, 137] on div "Oui" at bounding box center [312, 140] width 24 height 16
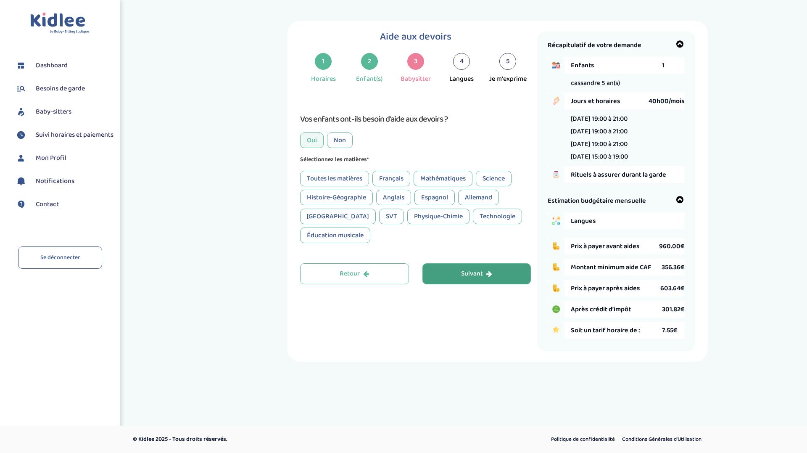
click at [341, 140] on div "Non" at bounding box center [340, 140] width 26 height 16
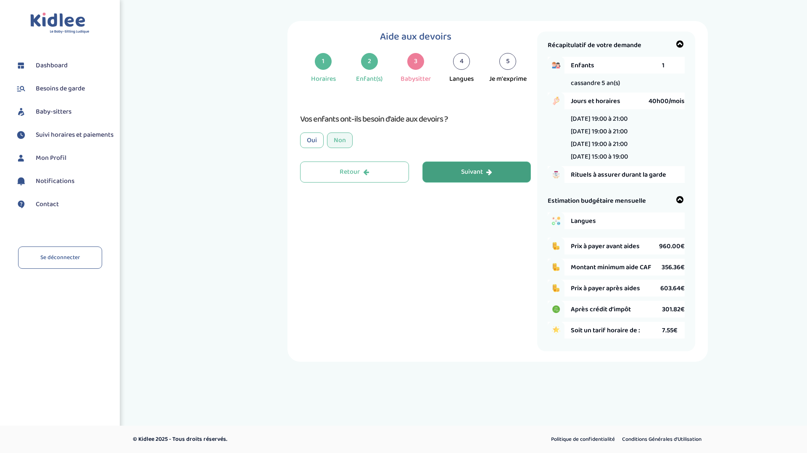
click at [462, 166] on button "Suivant" at bounding box center [477, 171] width 109 height 21
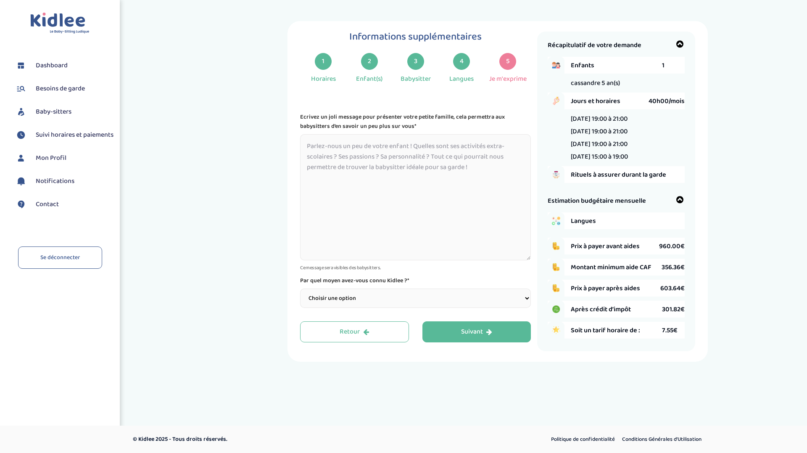
click at [445, 161] on textarea at bounding box center [415, 197] width 231 height 126
click at [436, 216] on textarea at bounding box center [415, 197] width 231 height 126
paste textarea "Famille cherche nounou à domicile déclarée Nous sommes une famille avec trois j…"
type textarea "Famille cherche nounou à domicile déclarée Nous sommes une famille avec trois j…"
paste textarea "Famille cherche nounou à domicile déclarée Nous sommes une famille avec trois j…"
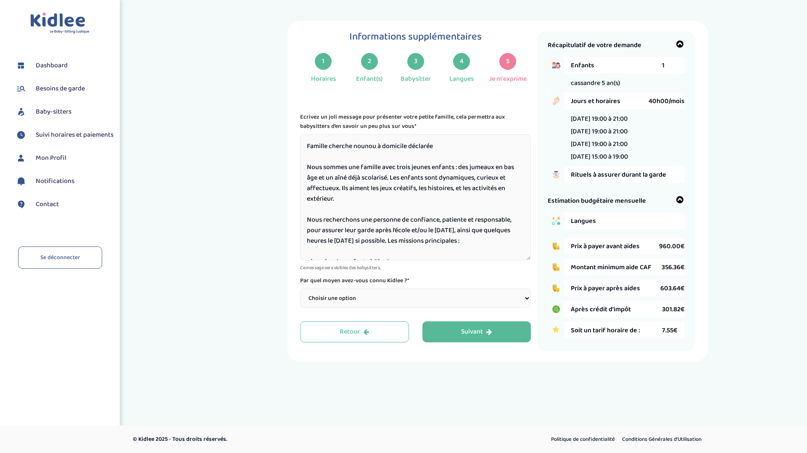
click at [406, 148] on textarea "Famille cherche nounou à domicile déclarée Nous sommes une famille avec trois j…" at bounding box center [415, 197] width 231 height 126
drag, startPoint x: 306, startPoint y: 165, endPoint x: 309, endPoint y: 115, distance: 50.2
click at [309, 115] on div "Ecrivez un joli message pour présenter votre petite famille, cela permettra aux…" at bounding box center [415, 191] width 231 height 159
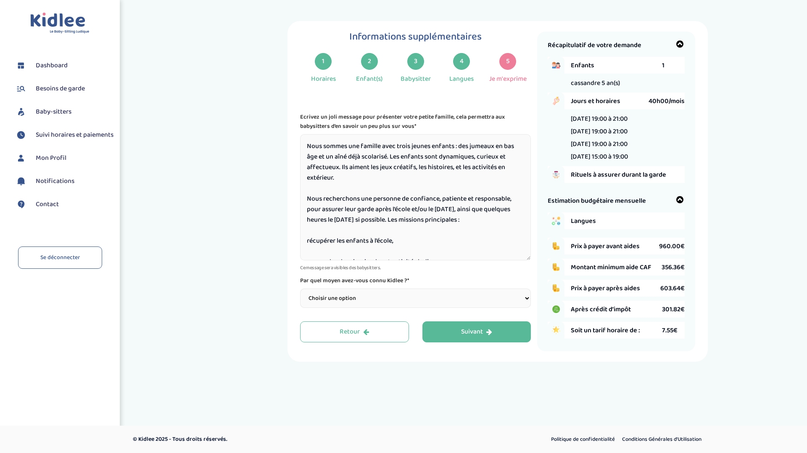
click at [320, 156] on textarea "Nous sommes une famille avec trois jeunes enfants : des jumeaux en bas âge et u…" at bounding box center [415, 197] width 231 height 126
drag, startPoint x: 316, startPoint y: 155, endPoint x: 498, endPoint y: 145, distance: 181.9
click at [498, 145] on textarea "Nous sommes une famille avec trois jeunes enfants : des jumeaux en bas âge et u…" at bounding box center [415, 197] width 231 height 126
click at [352, 156] on textarea "Nous sommes une famille avec trois jeunes enfants : des jumeaux de 3ans et un a…" at bounding box center [415, 197] width 231 height 126
click at [341, 166] on textarea "Nous sommes une famille avec trois jeunes enfants : des jumeaux de 3ans et une …" at bounding box center [415, 197] width 231 height 126
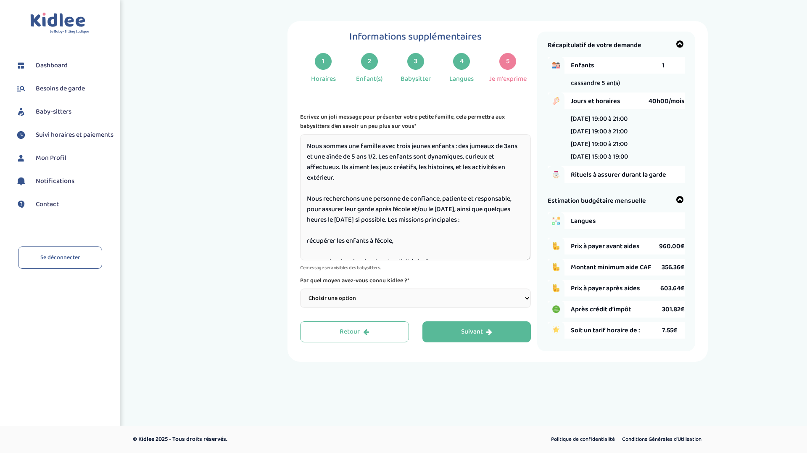
click at [340, 178] on textarea "Nous sommes une famille avec trois jeunes enfants : des jumeaux de 3ans et une …" at bounding box center [415, 197] width 231 height 126
click at [348, 177] on textarea "Nous sommes une famille avec trois jeunes enfants : des jumeaux de 3ans et une …" at bounding box center [415, 197] width 231 height 126
drag, startPoint x: 464, startPoint y: 210, endPoint x: 377, endPoint y: 211, distance: 87.0
click at [377, 211] on textarea "Nous sommes une famille avec trois jeunes enfants : des jumeaux de 3ans et une …" at bounding box center [415, 197] width 231 height 126
click at [418, 221] on textarea "Nous sommes une famille avec trois jeunes enfants : des jumeaux de 3ans et une …" at bounding box center [415, 197] width 231 height 126
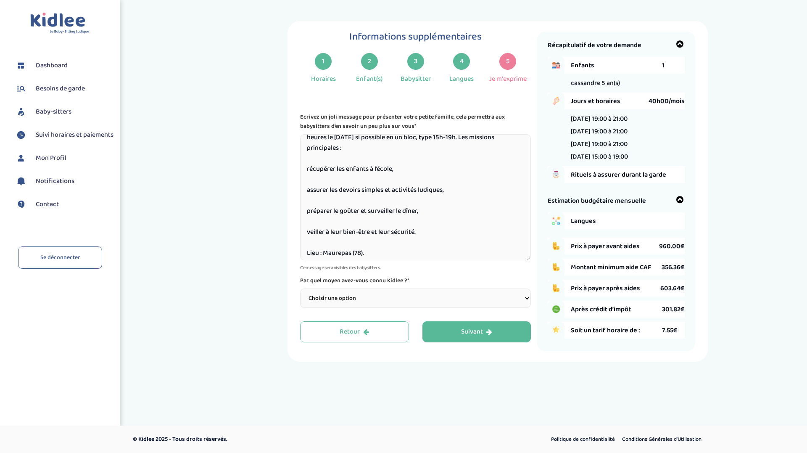
scroll to position [83, 0]
drag, startPoint x: 406, startPoint y: 180, endPoint x: 284, endPoint y: 164, distance: 122.9
click at [284, 164] on div "Informations supplémentaires 1 Horaires 2 Enfant(s) 3 Babysitter 4 Langues 5 Je…" at bounding box center [498, 191] width 606 height 341
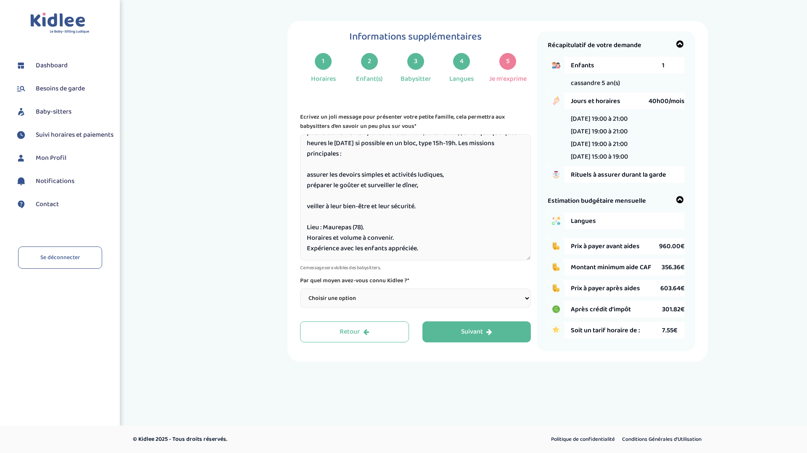
scroll to position [77, 0]
click at [309, 194] on textarea "Nous sommes une famille avec trois jeunes enfants : des jumeaux de 3ans et une …" at bounding box center [415, 197] width 231 height 126
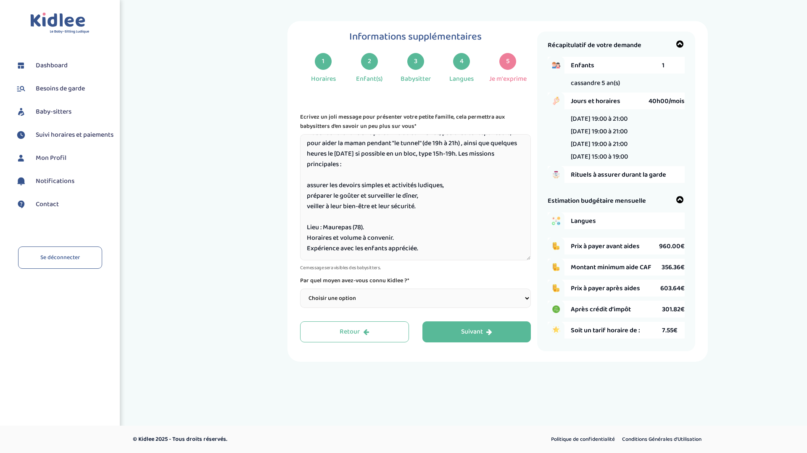
scroll to position [66, 0]
click at [426, 196] on textarea "Nous sommes une famille avec trois jeunes enfants : des jumeaux de 3ans et une …" at bounding box center [415, 197] width 231 height 126
drag, startPoint x: 423, startPoint y: 208, endPoint x: 276, endPoint y: 203, distance: 146.9
click at [276, 203] on div "Informations supplémentaires 1 Horaires 2 Enfant(s) 3 Babysitter 4 Langues 5 Je…" at bounding box center [498, 191] width 606 height 341
click at [362, 188] on textarea "Nous sommes une famille avec trois jeunes enfants : des jumeaux de 3ans et une …" at bounding box center [415, 197] width 231 height 126
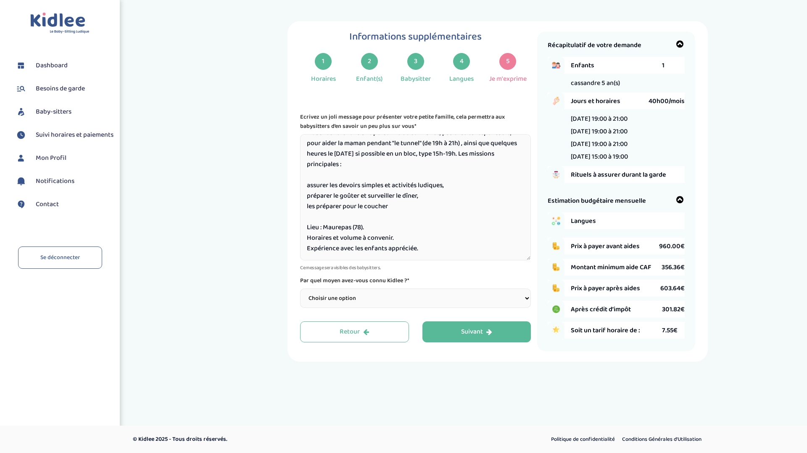
drag, startPoint x: 360, startPoint y: 196, endPoint x: 304, endPoint y: 196, distance: 56.8
click at [304, 196] on textarea "Nous sommes une famille avec trois jeunes enfants : des jumeaux de 3ans et une …" at bounding box center [415, 197] width 231 height 126
drag, startPoint x: 369, startPoint y: 196, endPoint x: 295, endPoint y: 199, distance: 74.1
click at [295, 199] on div "Informations supplémentaires 1 Horaires 2 Enfant(s) 3 Babysitter 4 Langues 5 Je…" at bounding box center [498, 191] width 421 height 341
click at [394, 205] on textarea "Nous sommes une famille avec trois jeunes enfants : des jumeaux de 3ans et une …" at bounding box center [415, 197] width 231 height 126
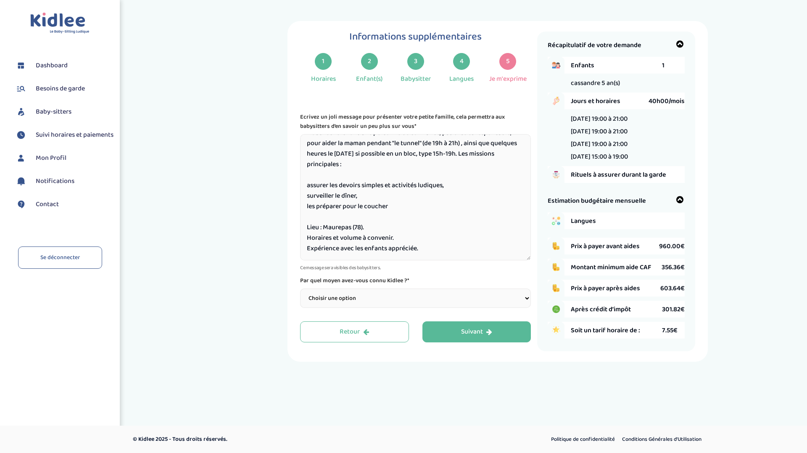
click at [396, 238] on textarea "Nous sommes une famille avec trois jeunes enfants : des jumeaux de 3ans et une …" at bounding box center [415, 197] width 231 height 126
drag, startPoint x: 396, startPoint y: 238, endPoint x: 299, endPoint y: 236, distance: 97.2
click at [299, 236] on div "Informations supplémentaires 1 Horaires 2 Enfant(s) 3 Babysitter 4 Langues 5 Je…" at bounding box center [498, 191] width 421 height 341
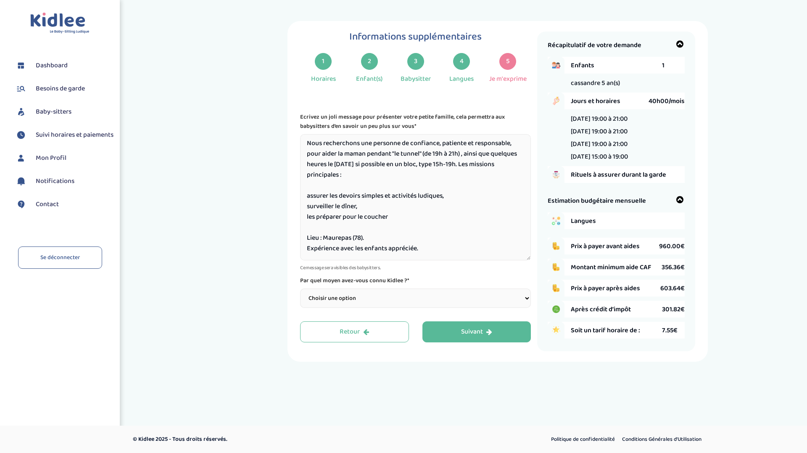
scroll to position [56, 0]
click at [489, 164] on textarea "Nous sommes une famille avec trois jeunes enfants : des jumeaux de 3ans et une …" at bounding box center [415, 197] width 231 height 126
click at [434, 247] on textarea "Nous sommes une famille avec trois jeunes enfants : des jumeaux de 3ans et une …" at bounding box center [415, 197] width 231 height 126
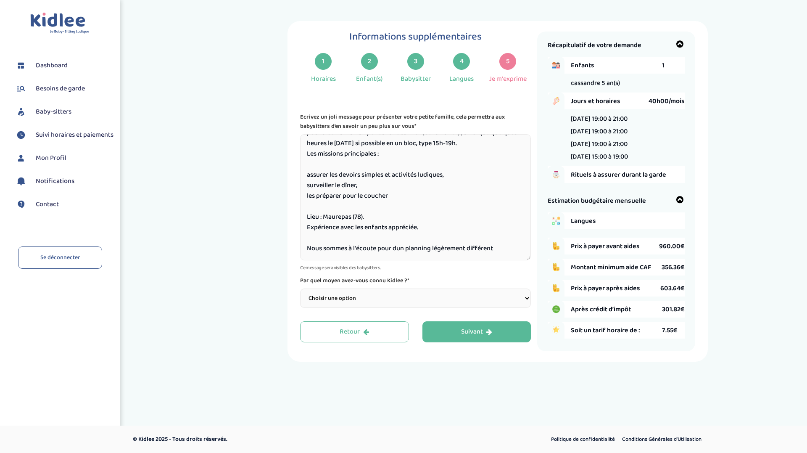
drag, startPoint x: 394, startPoint y: 248, endPoint x: 503, endPoint y: 251, distance: 109.8
click at [503, 251] on textarea "Nous sommes une famille avec trois jeunes enfants : des jumeaux de 3ans et une …" at bounding box center [415, 197] width 231 height 126
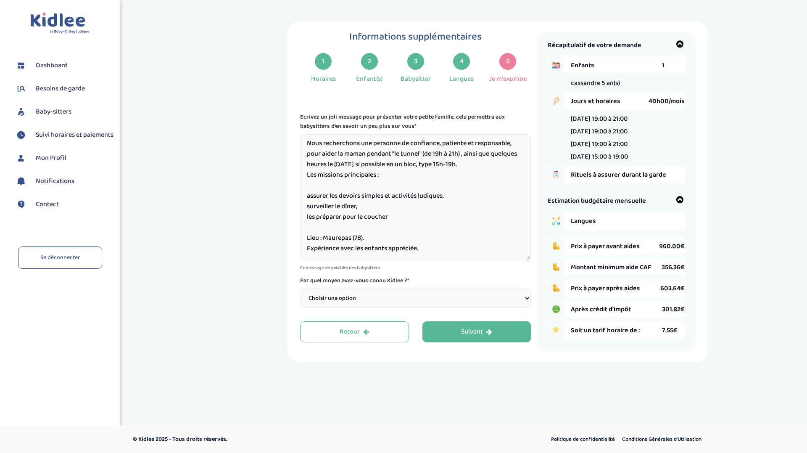
scroll to position [56, 0]
click at [499, 164] on textarea "Nous sommes une famille avec trois jeunes enfants : des jumeaux de 3ans et une …" at bounding box center [415, 197] width 231 height 126
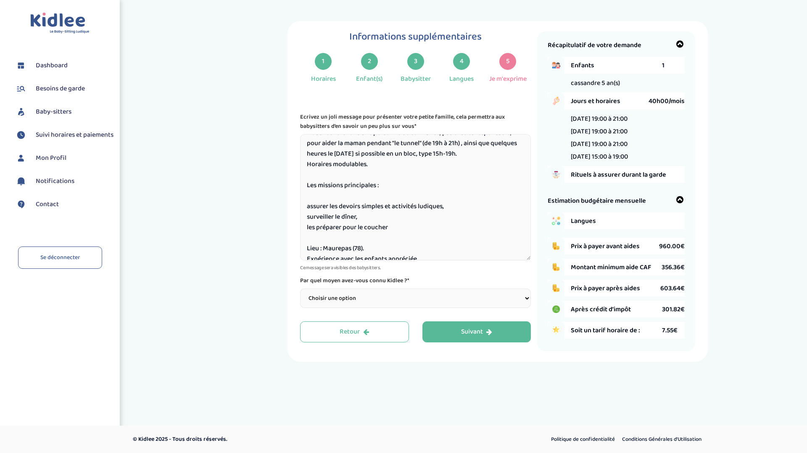
scroll to position [77, 0]
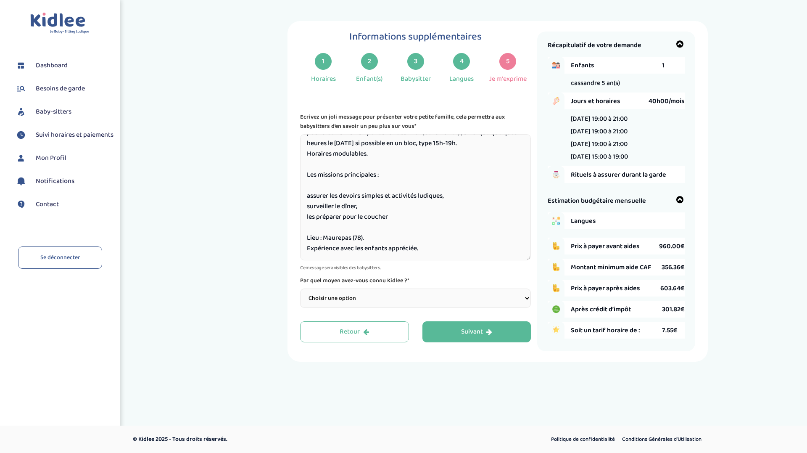
type textarea "Nous sommes une famille avec trois jeunes enfants : des jumeaux de 3ans et une …"
click at [364, 297] on select "Choisir une option Bouche à Oreille Google Plateforme Gens de confiance Faceboo…" at bounding box center [415, 297] width 231 height 19
select select "2"
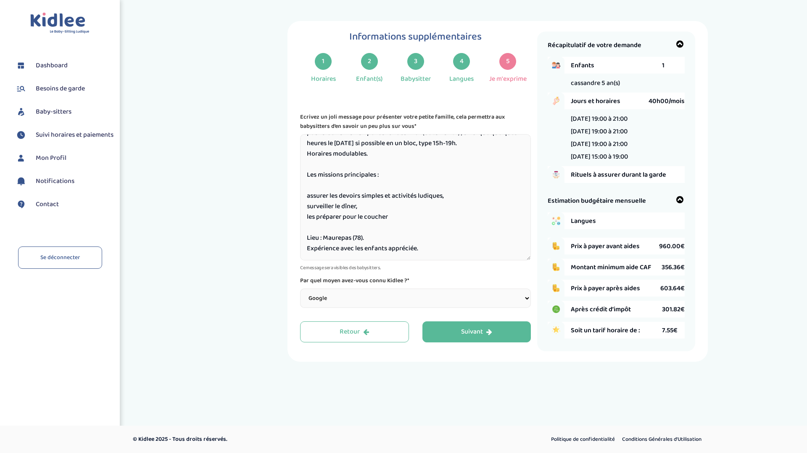
click at [300, 288] on select "Choisir une option Bouche à Oreille Google Plateforme Gens de confiance Faceboo…" at bounding box center [415, 297] width 231 height 19
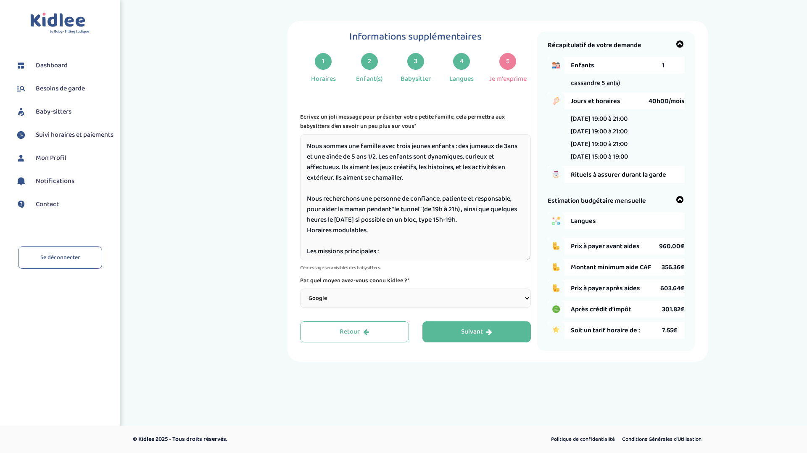
click at [503, 165] on textarea "Nous sommes une famille avec trois jeunes enfants : des jumeaux de 3ans et une …" at bounding box center [415, 197] width 231 height 126
click at [503, 167] on textarea "Nous sommes une famille avec trois jeunes enfants : des jumeaux de 3ans et une …" at bounding box center [415, 197] width 231 height 126
click at [328, 177] on textarea "Nous sommes une famille avec trois jeunes enfants : des jumeaux de 3ans et une …" at bounding box center [415, 197] width 231 height 126
click at [397, 182] on textarea "Nous sommes une famille avec trois jeunes enfants : des jumeaux de 3ans et une …" at bounding box center [415, 197] width 231 height 126
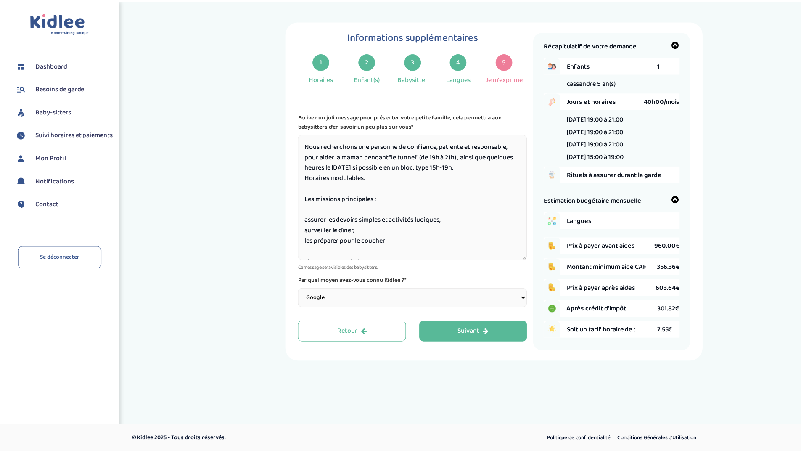
scroll to position [77, 0]
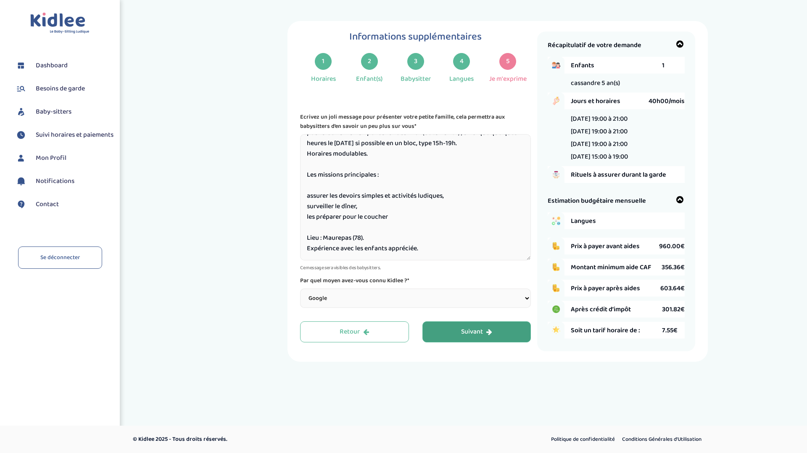
type textarea "Nous sommes une famille avec trois jeunes enfants : des jumeaux de 3ans et une …"
click at [474, 328] on div "Suivant" at bounding box center [476, 332] width 31 height 10
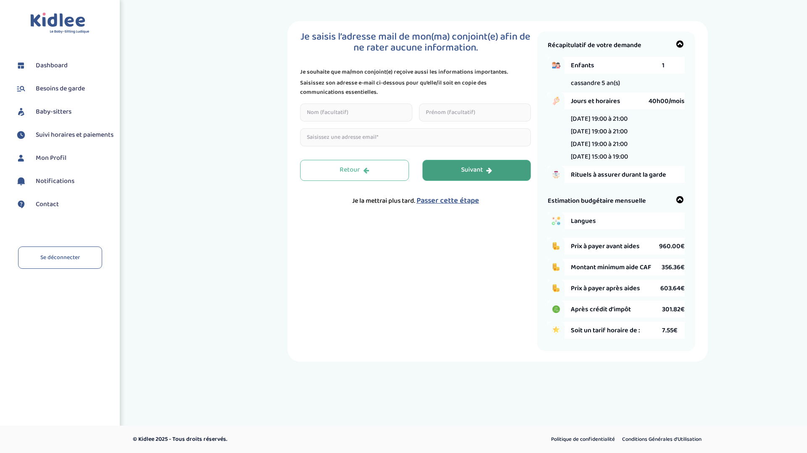
click at [456, 201] on span "Passer cette étape" at bounding box center [448, 201] width 63 height 12
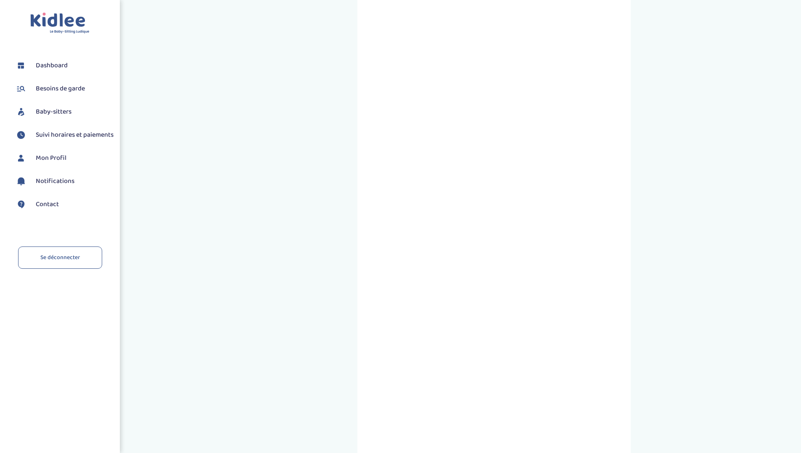
scroll to position [172, 0]
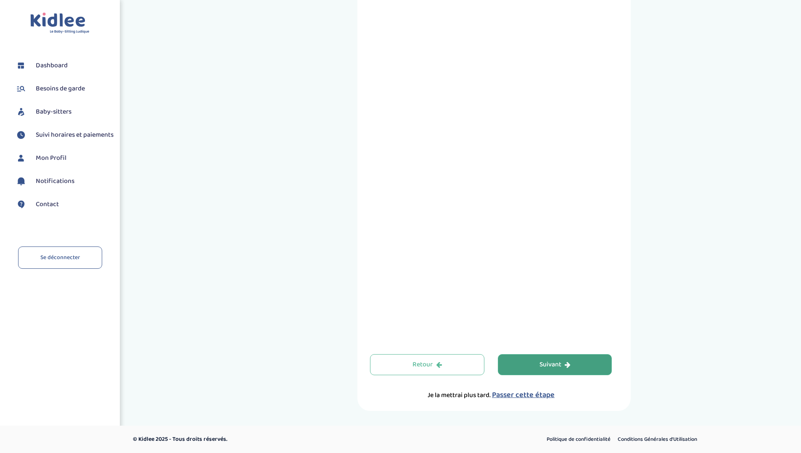
click at [536, 371] on button "Suivant" at bounding box center [555, 364] width 114 height 21
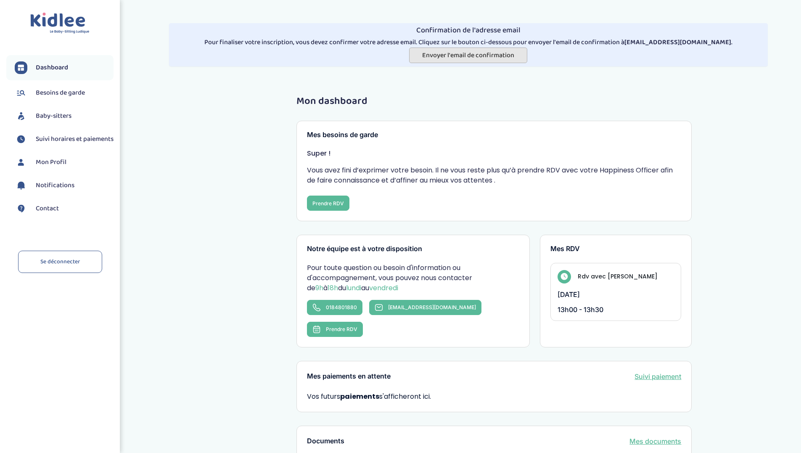
click at [471, 57] on span "Envoyer l'email de confirmation" at bounding box center [468, 55] width 92 height 11
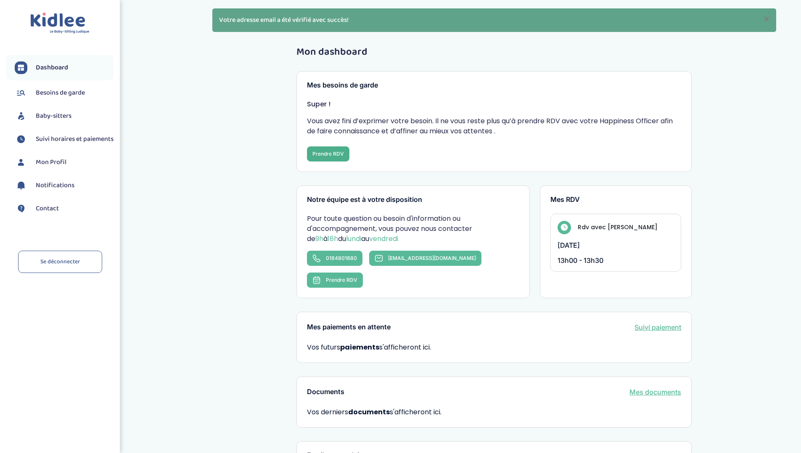
scroll to position [135, 0]
